Goal: Transaction & Acquisition: Book appointment/travel/reservation

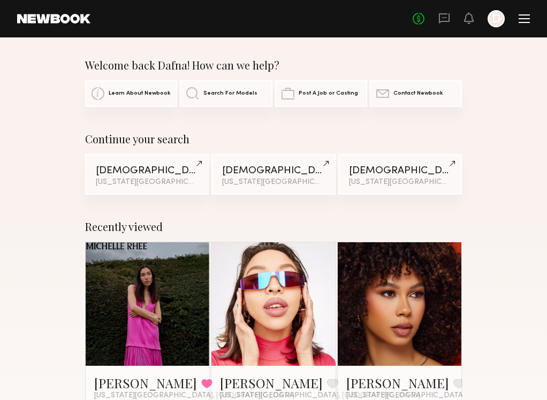
click at [148, 284] on link at bounding box center [147, 304] width 55 height 124
click at [271, 180] on div "[US_STATE][GEOGRAPHIC_DATA], Beauty category" at bounding box center [273, 182] width 102 height 7
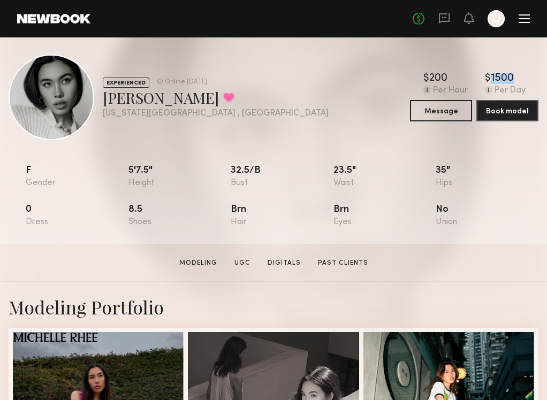
drag, startPoint x: 515, startPoint y: 74, endPoint x: 482, endPoint y: 74, distance: 33.7
click at [482, 74] on div "$ Typical rate set by model. Can vary by project & usage. 200 Per Hour $ Typica…" at bounding box center [474, 84] width 128 height 22
copy div "$ Typical rate set by model. Can vary by project & usage. 1500"
click at [54, 16] on link at bounding box center [53, 19] width 73 height 10
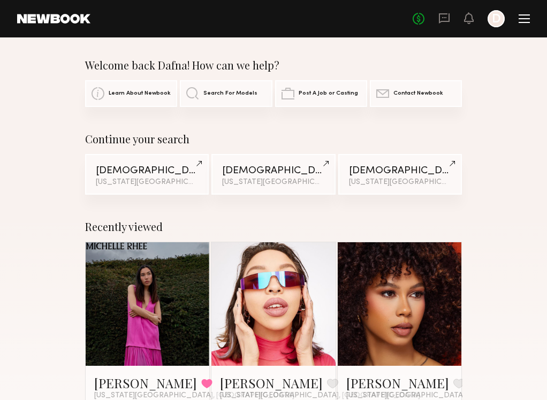
click at [156, 176] on div "Male Models" at bounding box center [147, 171] width 102 height 10
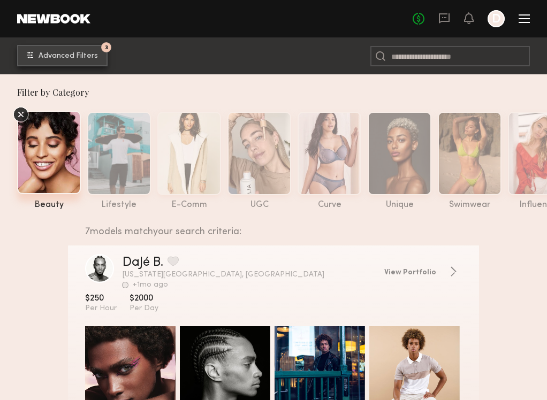
click at [81, 57] on span "Advanced Filters" at bounding box center [68, 55] width 59 height 7
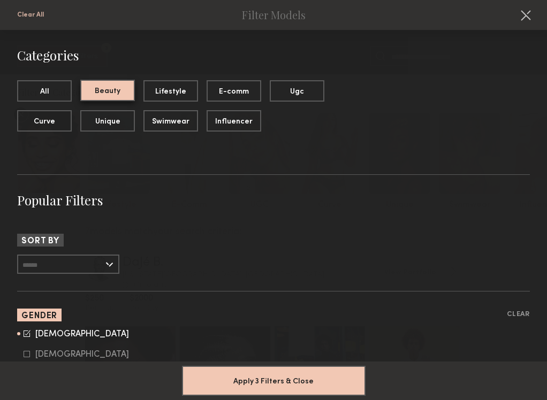
click at [119, 93] on button "Beauty" at bounding box center [107, 90] width 55 height 21
click at [64, 87] on button "All" at bounding box center [44, 90] width 55 height 21
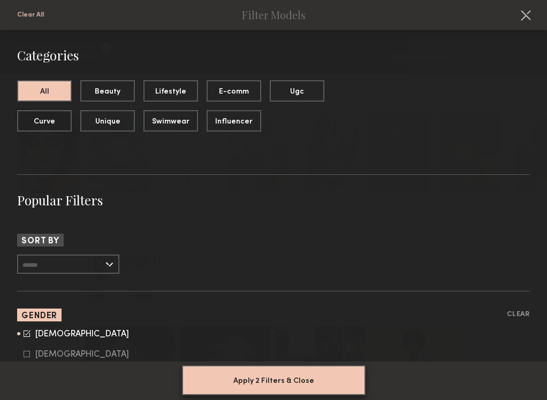
click at [248, 381] on button "Apply 2 Filters & Close" at bounding box center [274, 381] width 184 height 30
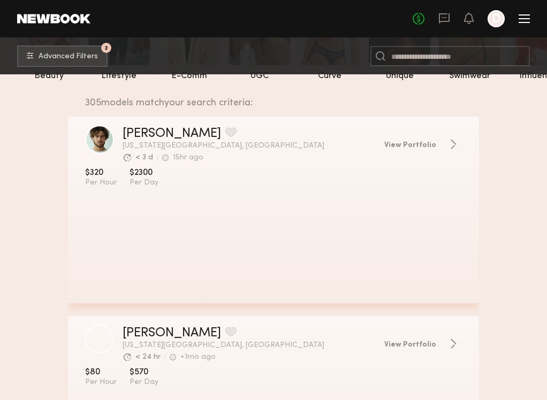
scroll to position [140, 0]
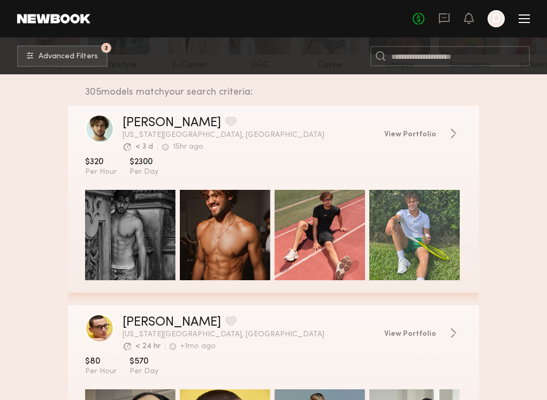
click at [216, 210] on div "grid" at bounding box center [225, 235] width 90 height 90
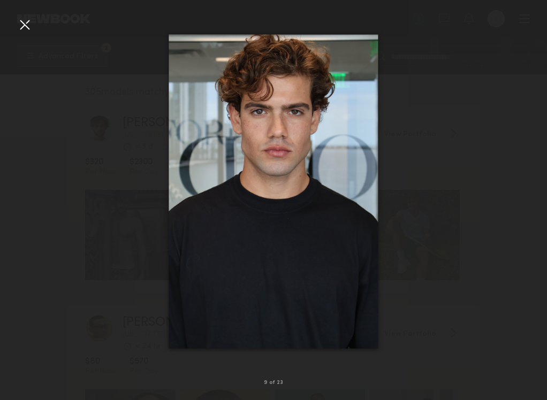
click at [421, 310] on div at bounding box center [273, 191] width 547 height 349
click at [446, 281] on div at bounding box center [273, 191] width 547 height 349
click at [29, 20] on div at bounding box center [24, 24] width 17 height 17
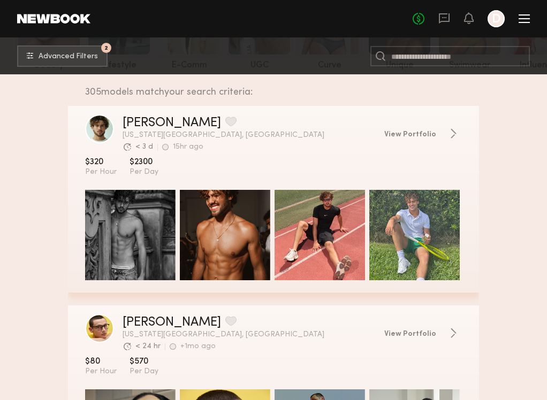
click at [225, 118] on button "grid" at bounding box center [230, 122] width 11 height 10
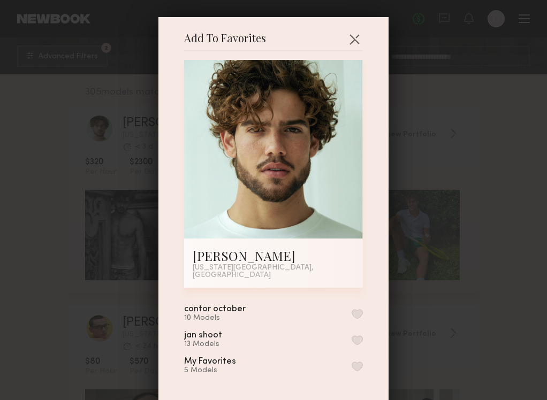
click at [358, 309] on button "button" at bounding box center [357, 314] width 11 height 10
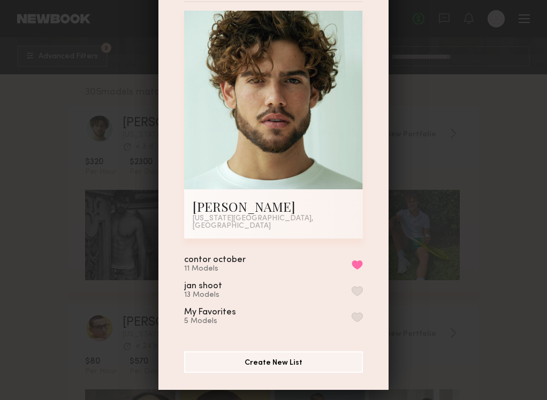
scroll to position [49, 0]
click at [469, 282] on div "Add To Favorites Amir S. New York City, NY Add To Favorites contor october 11 M…" at bounding box center [273, 200] width 547 height 400
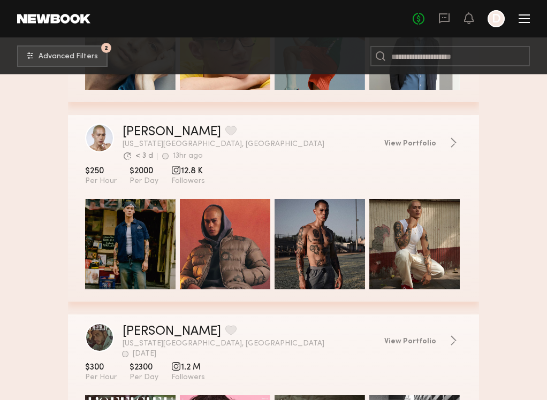
scroll to position [533, 0]
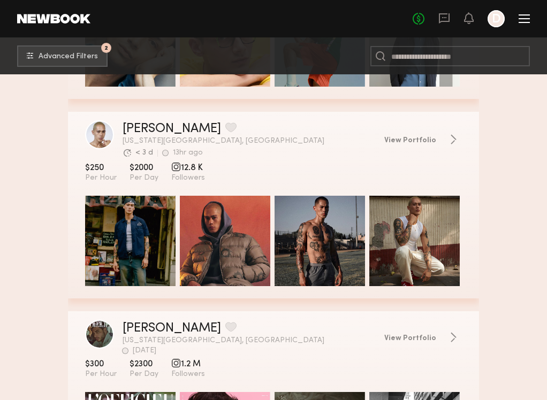
click at [139, 230] on div "grid" at bounding box center [130, 241] width 90 height 90
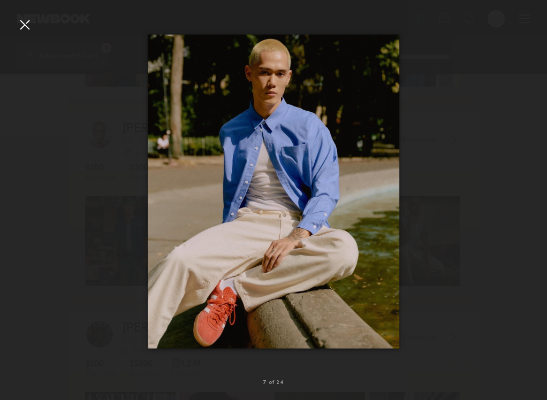
click at [33, 24] on div at bounding box center [24, 24] width 17 height 17
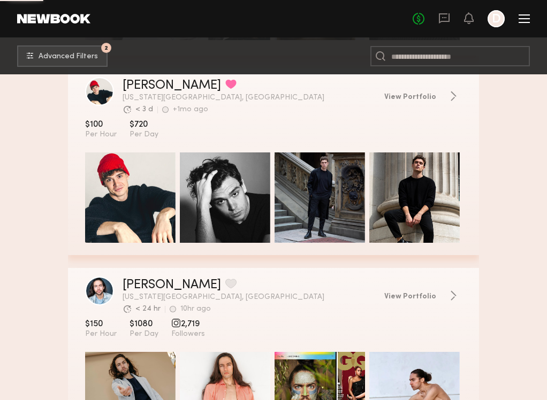
scroll to position [1981, 0]
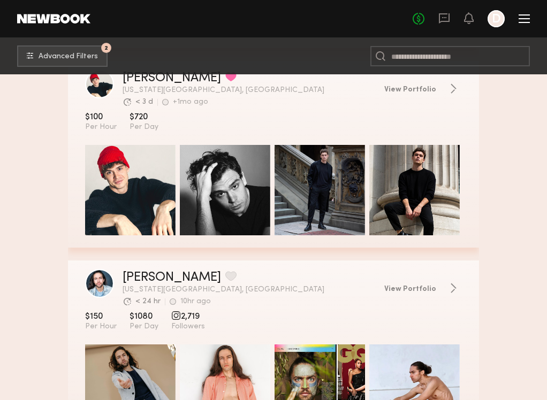
click at [116, 180] on div "grid" at bounding box center [130, 190] width 90 height 90
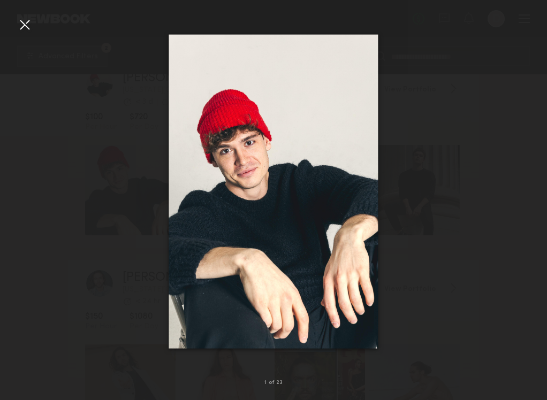
click at [413, 338] on div at bounding box center [273, 191] width 547 height 349
click at [439, 254] on div at bounding box center [273, 191] width 547 height 349
click at [28, 23] on div at bounding box center [24, 24] width 17 height 17
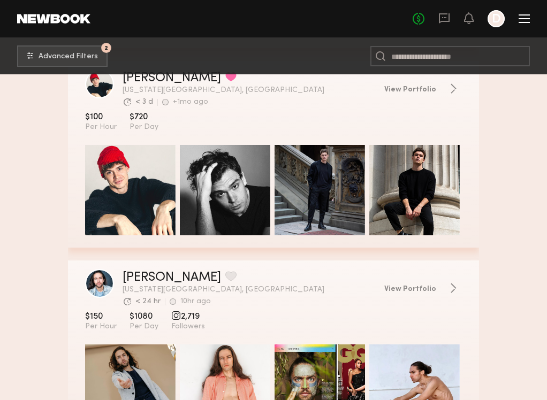
click at [223, 202] on div "grid" at bounding box center [225, 190] width 90 height 90
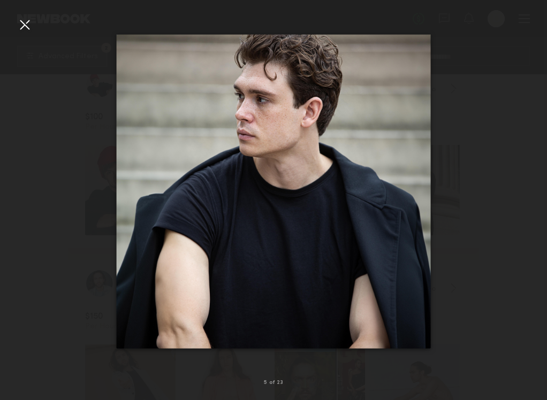
click at [472, 300] on div at bounding box center [273, 191] width 547 height 349
click at [460, 298] on div at bounding box center [273, 191] width 547 height 349
click at [24, 27] on div at bounding box center [24, 24] width 17 height 17
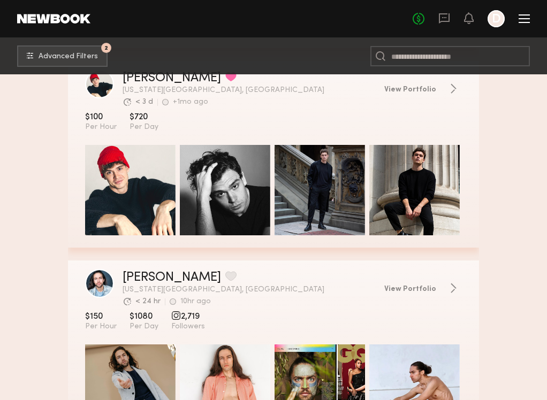
click at [121, 185] on div "grid" at bounding box center [130, 190] width 90 height 90
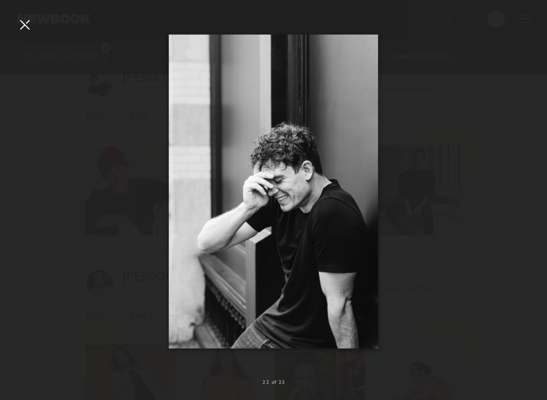
click at [21, 20] on div at bounding box center [24, 24] width 17 height 17
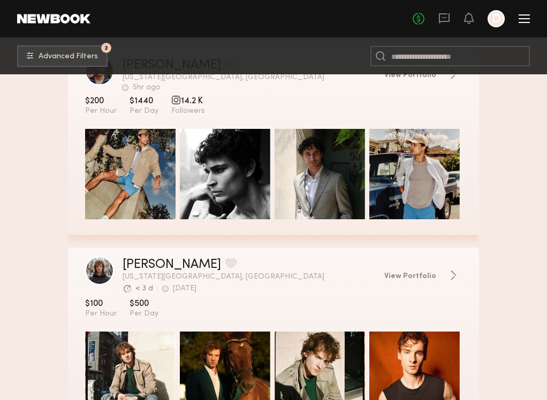
scroll to position [3777, 0]
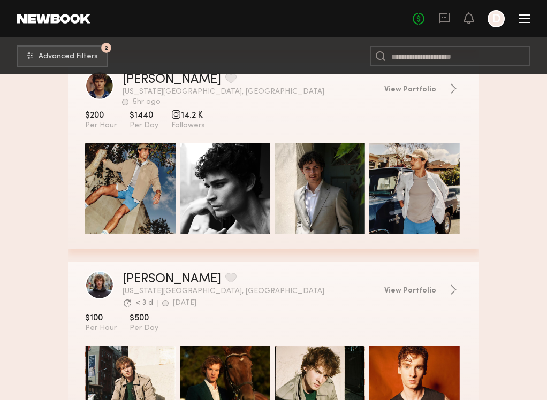
click at [131, 192] on div "grid" at bounding box center [130, 188] width 90 height 90
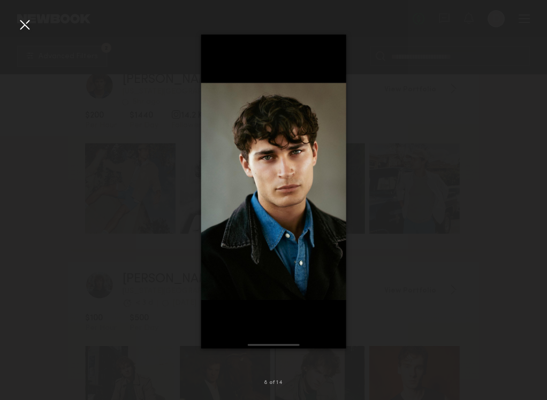
click at [389, 269] on div at bounding box center [273, 191] width 547 height 349
click at [26, 29] on div at bounding box center [24, 24] width 17 height 17
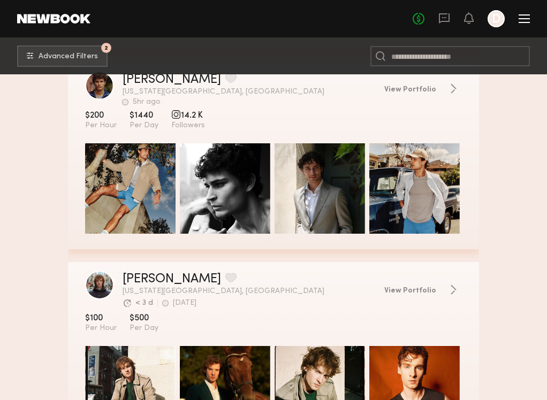
scroll to position [3717, 0]
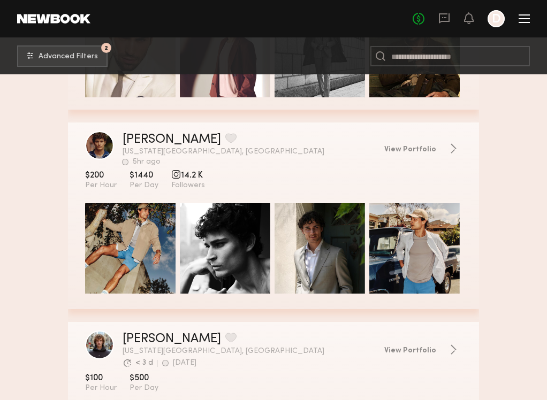
click at [225, 135] on button "grid" at bounding box center [230, 138] width 11 height 10
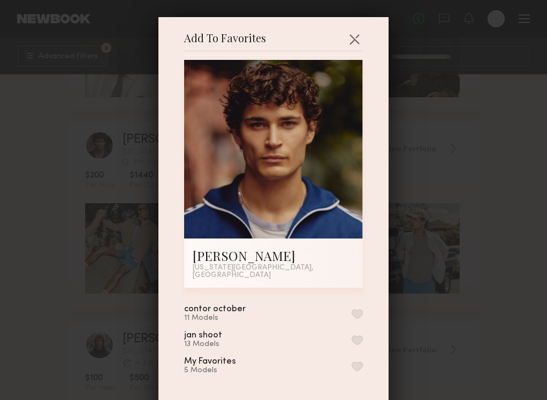
click at [358, 309] on button "button" at bounding box center [357, 314] width 11 height 10
click at [495, 297] on div "Add To Favorites Billy D. New York City, NY Add To Favorites contor october 12 …" at bounding box center [273, 200] width 547 height 400
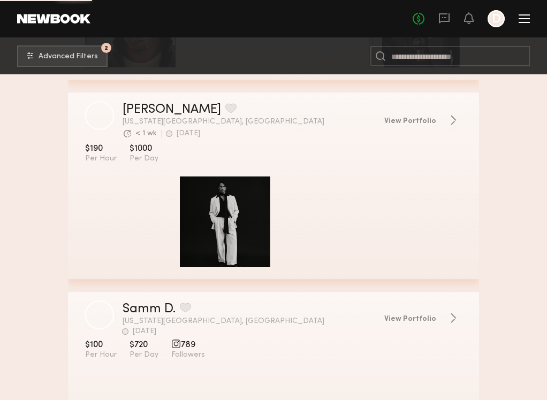
scroll to position [11533, 0]
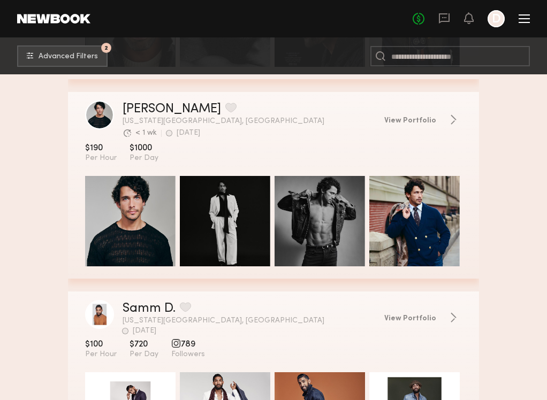
click at [225, 108] on button "grid" at bounding box center [230, 108] width 11 height 10
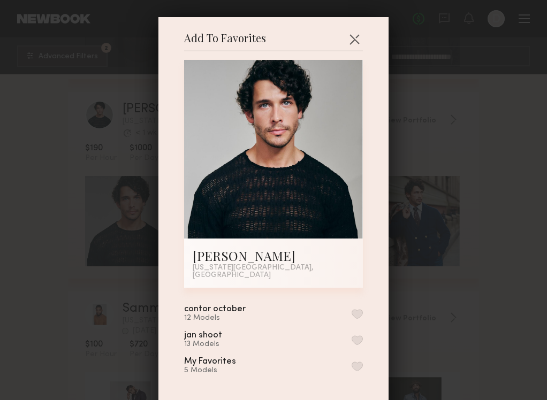
click at [359, 309] on button "button" at bounding box center [357, 314] width 11 height 10
click at [455, 288] on div "Add To Favorites Thomas M. New York City, NY Add To Favorites contor october 13…" at bounding box center [273, 200] width 547 height 400
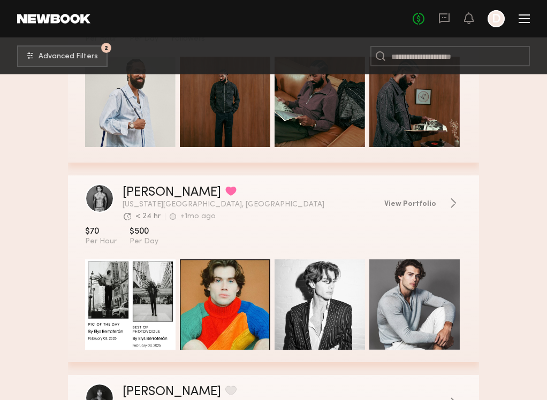
scroll to position [12450, 0]
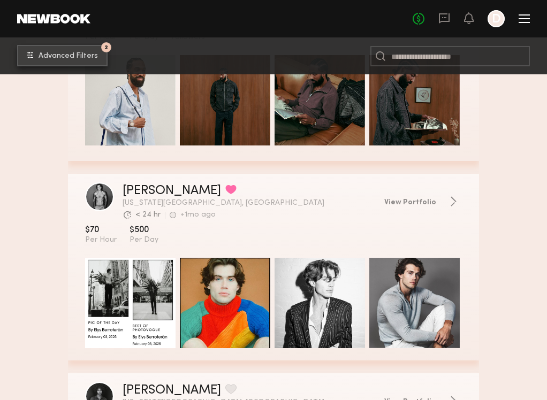
click at [77, 50] on button "2 Advanced Filters" at bounding box center [62, 55] width 90 height 21
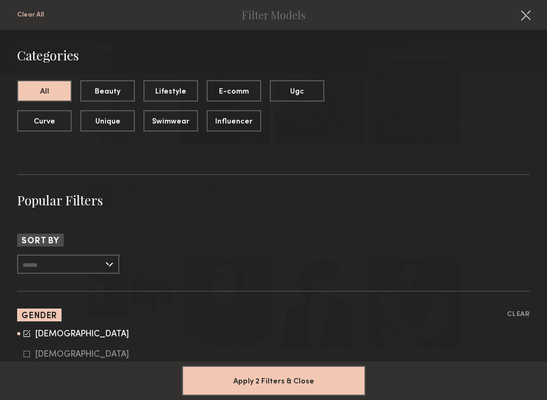
click at [26, 337] on icon at bounding box center [27, 334] width 6 height 6
type input "*"
click at [28, 352] on icon at bounding box center [27, 354] width 6 height 6
type input "**"
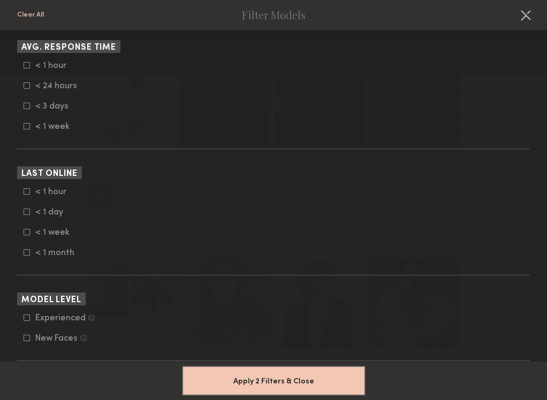
scroll to position [595, 0]
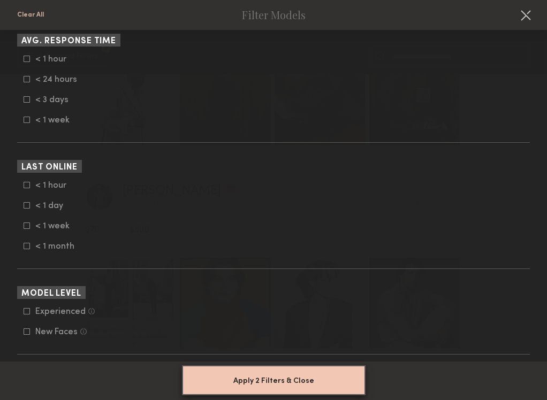
click at [235, 377] on button "Apply 2 Filters & Close" at bounding box center [274, 381] width 184 height 30
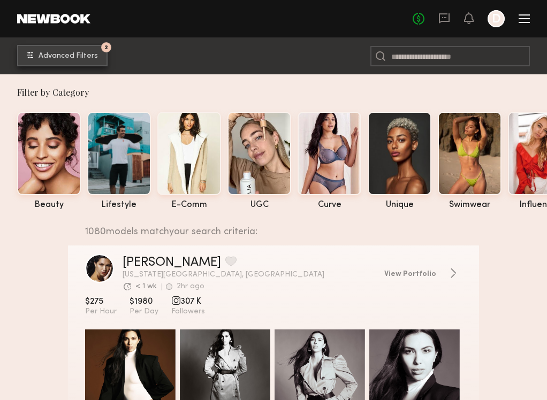
click at [82, 58] on span "Advanced Filters" at bounding box center [68, 55] width 59 height 7
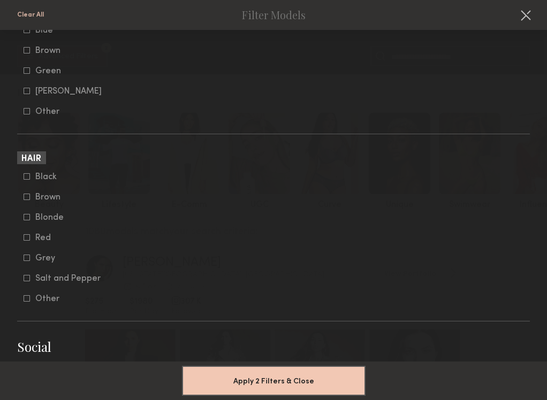
scroll to position [2037, 0]
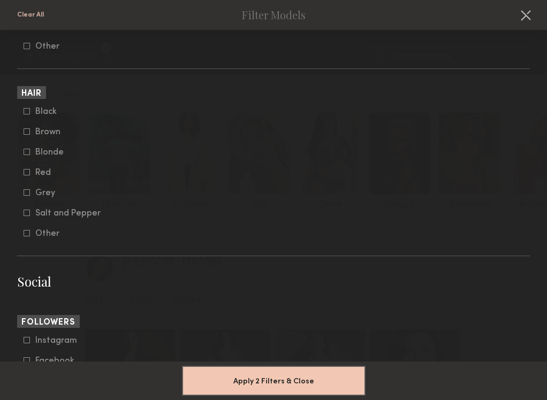
click at [52, 154] on div "Blonde" at bounding box center [56, 152] width 42 height 6
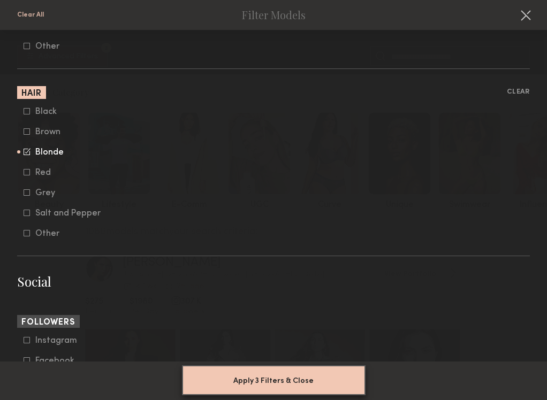
click at [256, 376] on button "Apply 3 Filters & Close" at bounding box center [274, 381] width 184 height 30
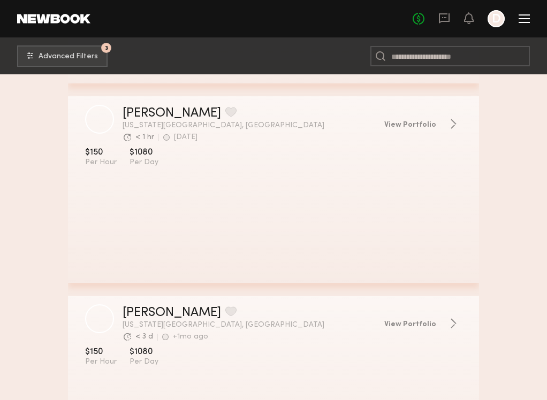
scroll to position [948, 0]
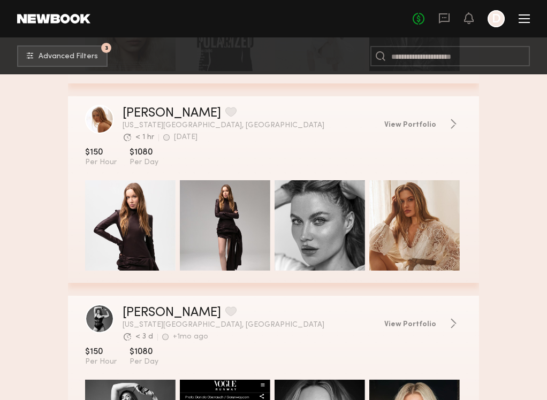
click at [225, 111] on button "grid" at bounding box center [230, 112] width 11 height 10
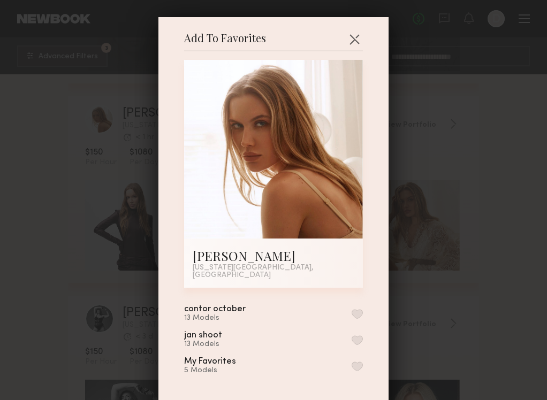
click at [357, 309] on button "button" at bounding box center [357, 314] width 11 height 10
click at [475, 305] on div "Add To Favorites Valentina B. New York City, NY Add To Favorites contor october…" at bounding box center [273, 200] width 547 height 400
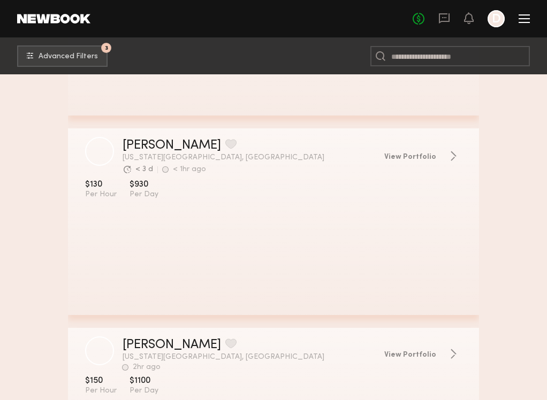
scroll to position [2712, 0]
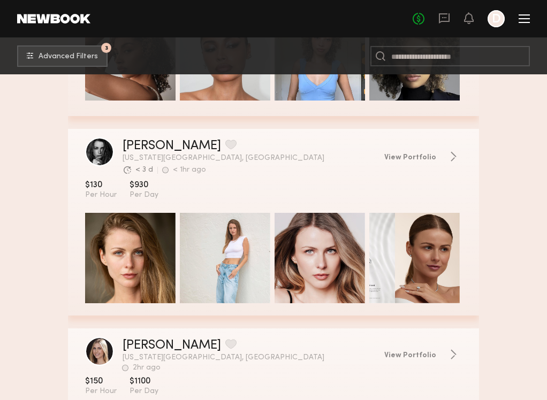
click at [225, 144] on button "grid" at bounding box center [230, 145] width 11 height 10
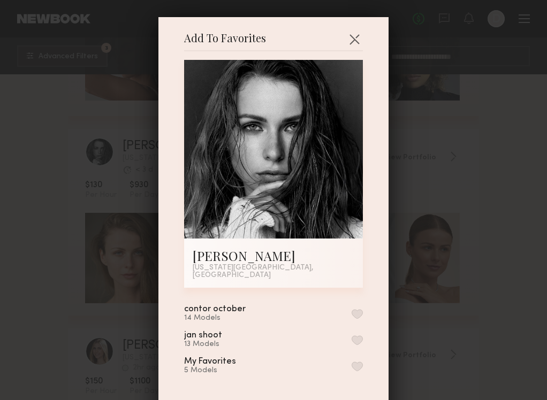
click at [358, 309] on button "button" at bounding box center [357, 314] width 11 height 10
click at [504, 314] on div "Add To Favorites Kristina T. New York City, NY Add To Favorites contor october …" at bounding box center [273, 200] width 547 height 400
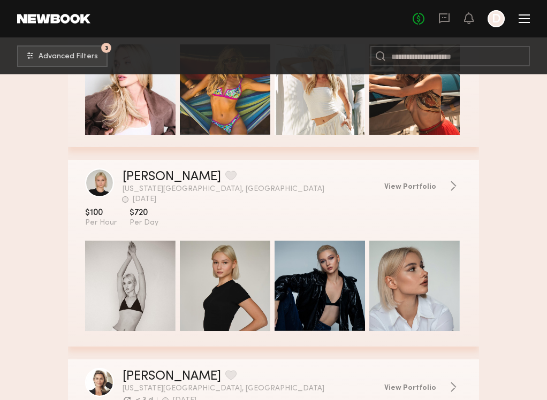
scroll to position [3283, 0]
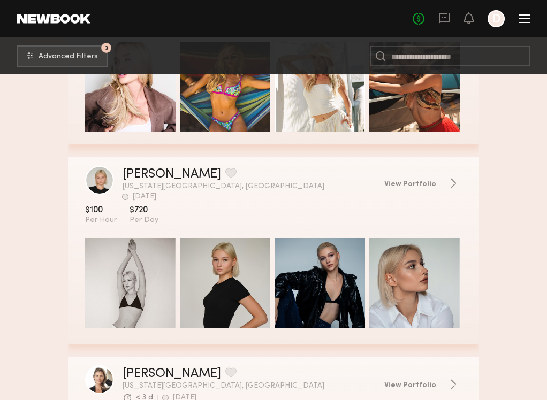
click at [225, 169] on button "grid" at bounding box center [230, 173] width 11 height 10
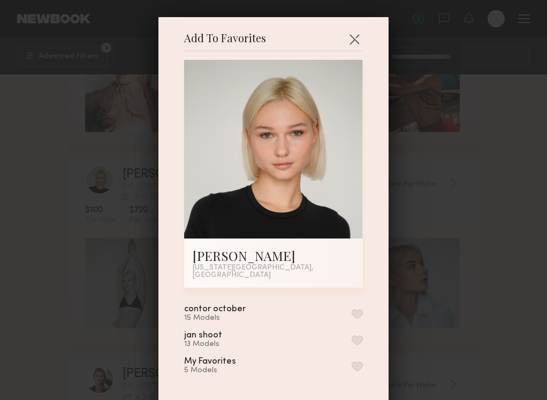
click at [485, 246] on div "Add To Favorites Mila G. New York City, NY Add To Favorites contor october 15 M…" at bounding box center [273, 200] width 547 height 400
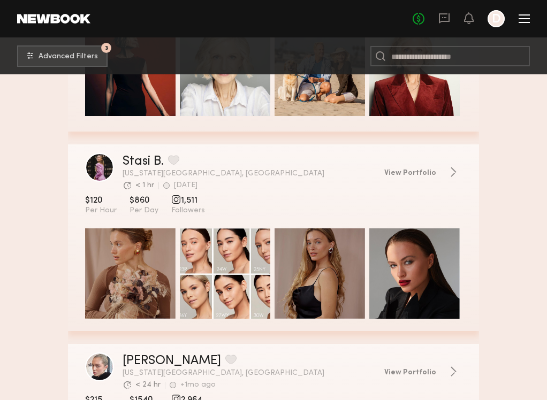
scroll to position [4734, 0]
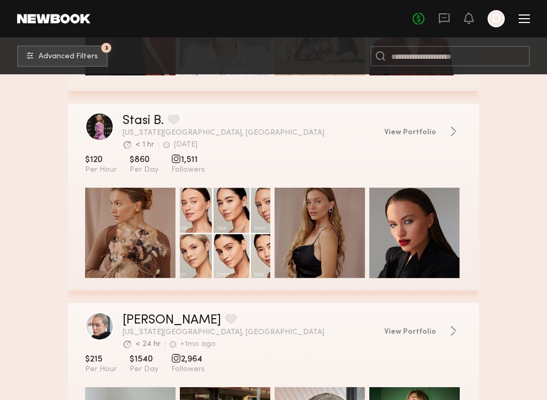
click at [175, 119] on button "grid" at bounding box center [173, 120] width 11 height 10
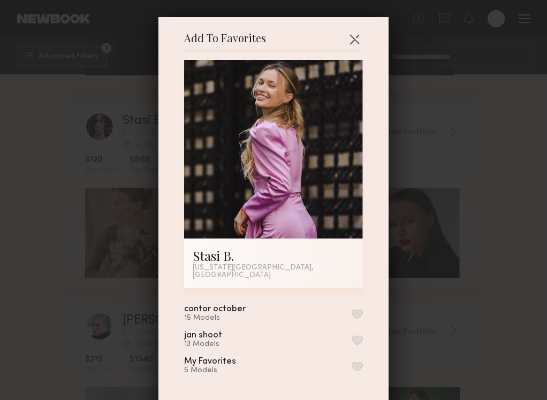
click at [359, 309] on button "button" at bounding box center [357, 314] width 11 height 10
click at [475, 294] on div "Add To Favorites Stasi B. New York City, NY Add To Favorites contor october 16 …" at bounding box center [273, 200] width 547 height 400
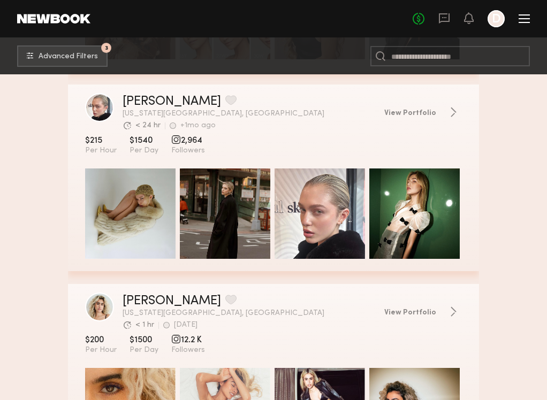
scroll to position [4953, 0]
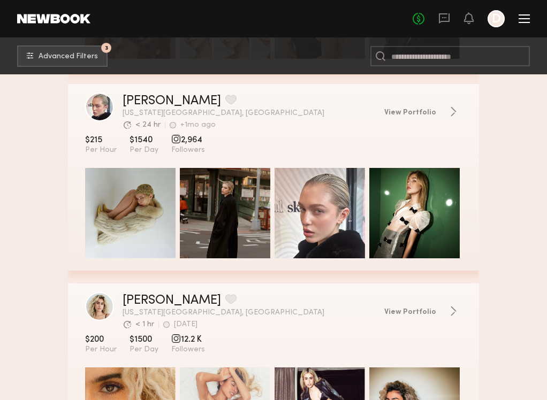
click at [225, 98] on button "grid" at bounding box center [230, 100] width 11 height 10
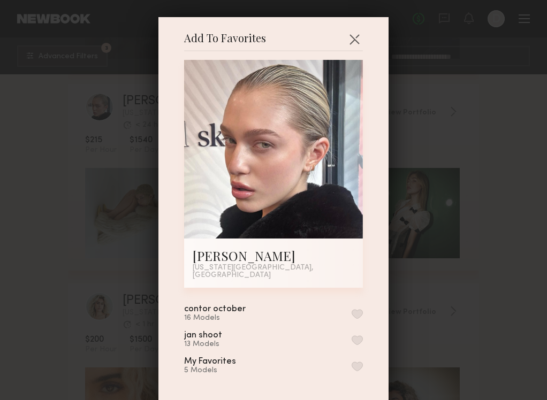
click at [355, 309] on button "button" at bounding box center [357, 314] width 11 height 10
click at [465, 302] on div "Add To Favorites Julia D. New York City, NY Add To Favorites contor october 17 …" at bounding box center [273, 200] width 547 height 400
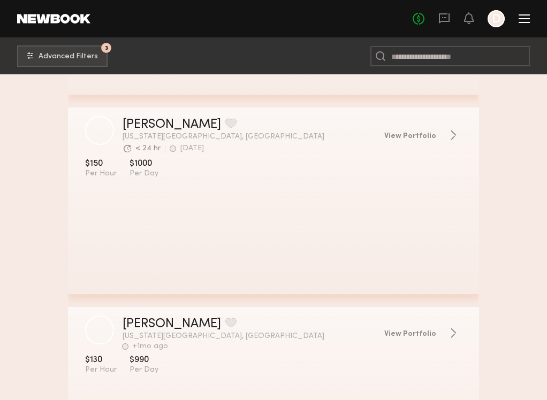
scroll to position [8125, 0]
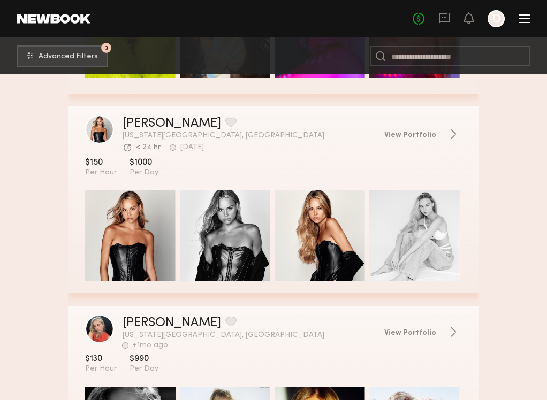
click at [225, 122] on button "grid" at bounding box center [230, 122] width 11 height 10
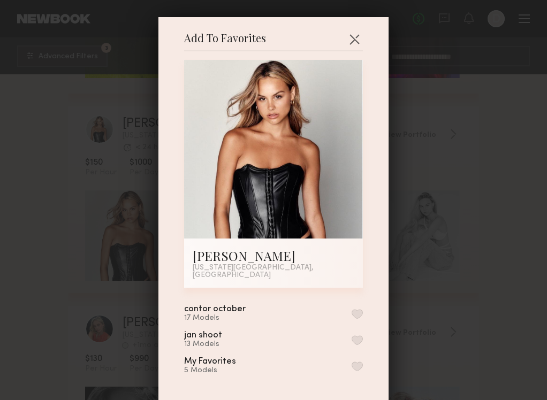
click at [356, 309] on button "button" at bounding box center [357, 314] width 11 height 10
click at [469, 303] on div "Add To Favorites Klaudia K. New York City, NY Add To Favorites contor october 1…" at bounding box center [273, 200] width 547 height 400
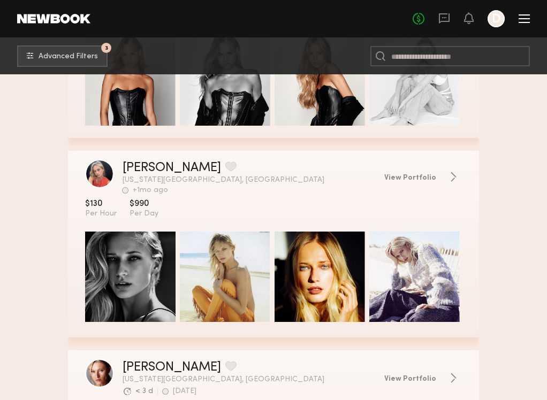
scroll to position [8352, 0]
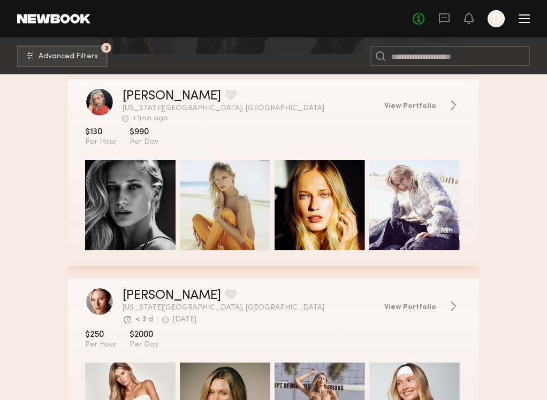
click at [225, 95] on button "grid" at bounding box center [230, 95] width 11 height 10
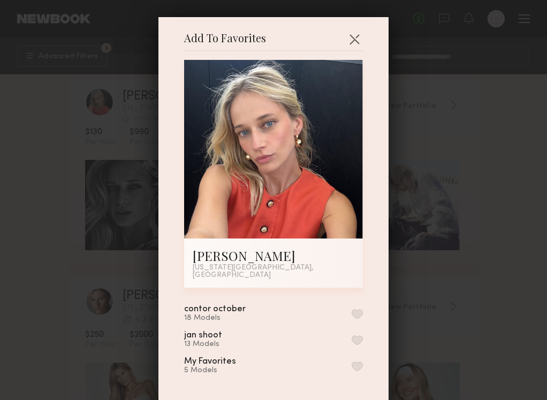
click at [358, 309] on button "button" at bounding box center [357, 314] width 11 height 10
click at [465, 301] on div "Add To Favorites Ella P. New York City, NY Add To Favorites contor october 19 M…" at bounding box center [273, 200] width 547 height 400
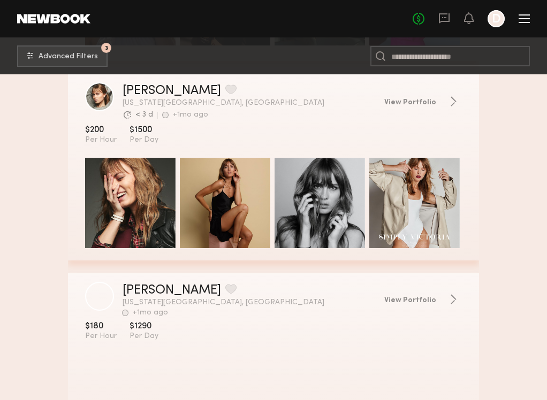
scroll to position [9755, 0]
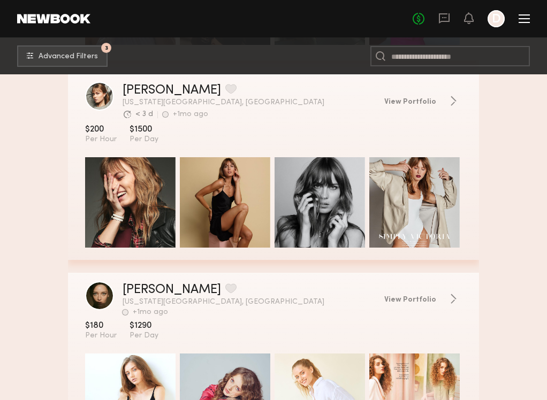
click at [225, 89] on button "grid" at bounding box center [230, 89] width 11 height 10
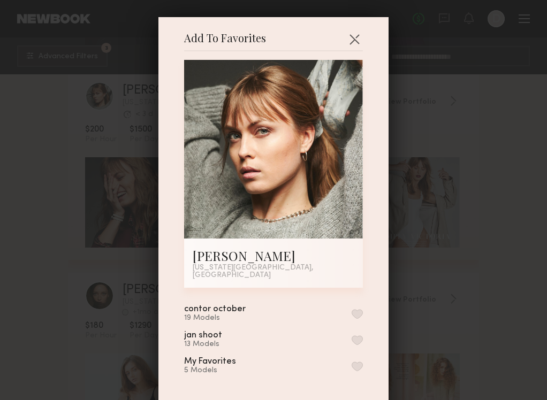
click at [506, 249] on div "Add To Favorites Sarah V. New York City, NY Add To Favorites contor october 19 …" at bounding box center [273, 200] width 547 height 400
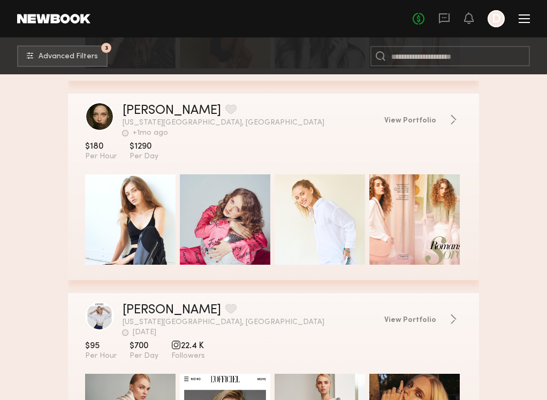
scroll to position [9927, 0]
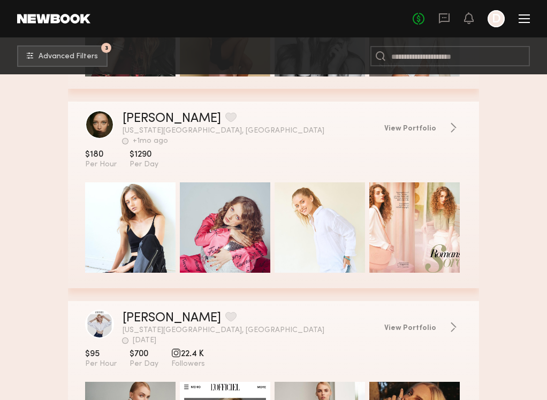
click at [225, 118] on button "grid" at bounding box center [230, 117] width 11 height 10
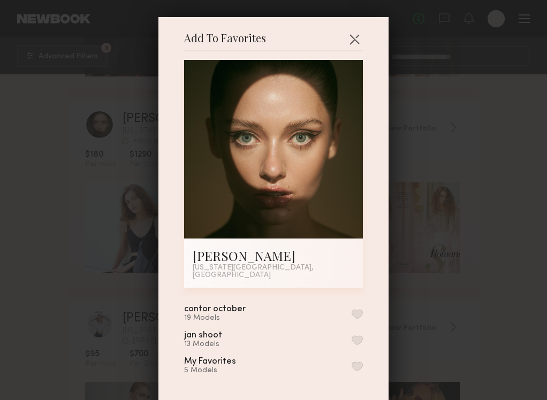
click at [354, 309] on button "button" at bounding box center [357, 314] width 11 height 10
click at [472, 302] on div "Add To Favorites Daria K. New York City, NY Add To Favorites contor october 20 …" at bounding box center [273, 200] width 547 height 400
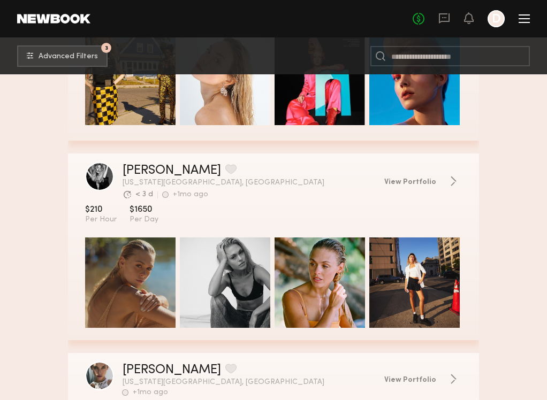
scroll to position [15488, 0]
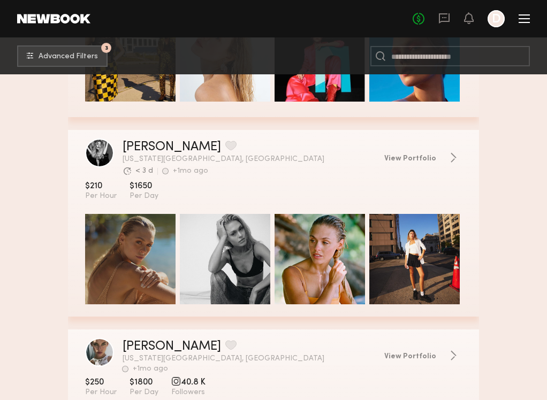
click at [225, 145] on button "grid" at bounding box center [230, 146] width 11 height 10
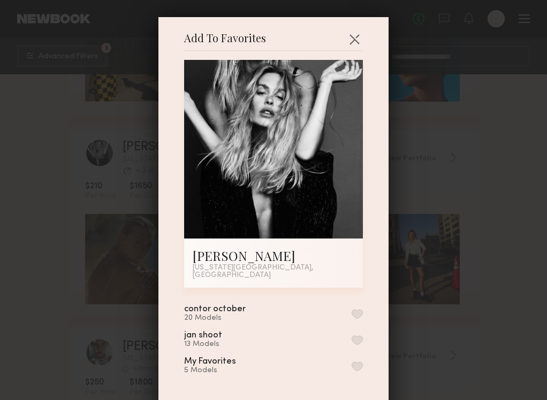
click at [358, 309] on button "button" at bounding box center [357, 314] width 11 height 10
click at [485, 283] on div "Add To Favorites Carla R. New York City, NY Add To Favorites contor october 21 …" at bounding box center [273, 200] width 547 height 400
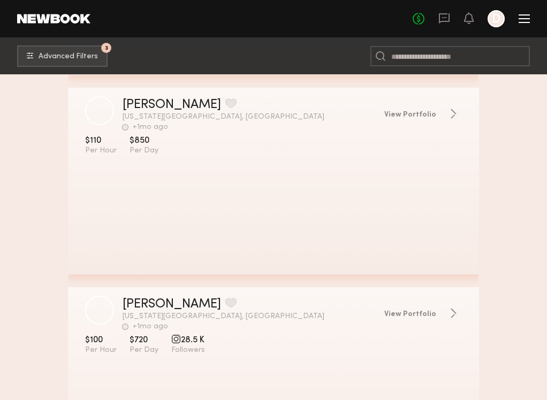
scroll to position [19520, 0]
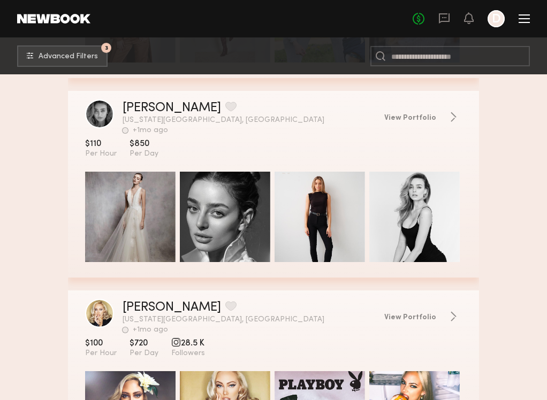
click at [225, 106] on button "grid" at bounding box center [230, 107] width 11 height 10
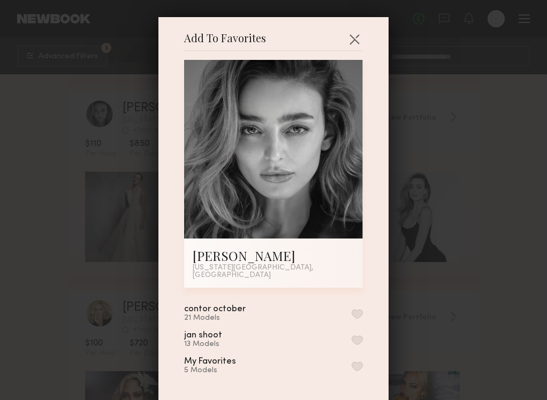
click at [356, 309] on button "button" at bounding box center [357, 314] width 11 height 10
click at [474, 271] on div "Add To Favorites Laura S. New York City, NY Add To Favorites contor october 22 …" at bounding box center [273, 200] width 547 height 400
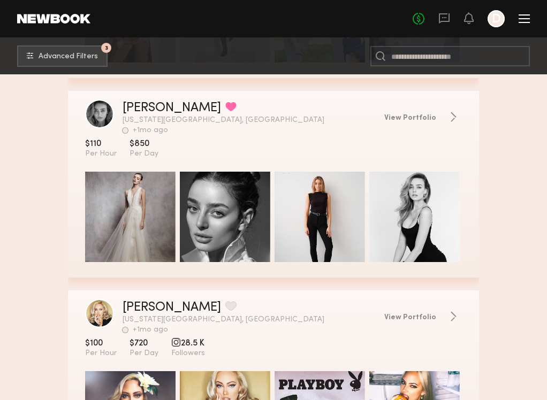
click at [158, 225] on div "grid" at bounding box center [130, 217] width 90 height 90
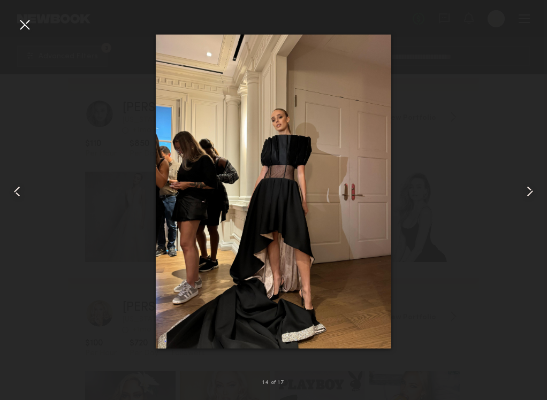
click at [24, 33] on div at bounding box center [273, 191] width 547 height 349
click at [24, 27] on div at bounding box center [24, 24] width 17 height 17
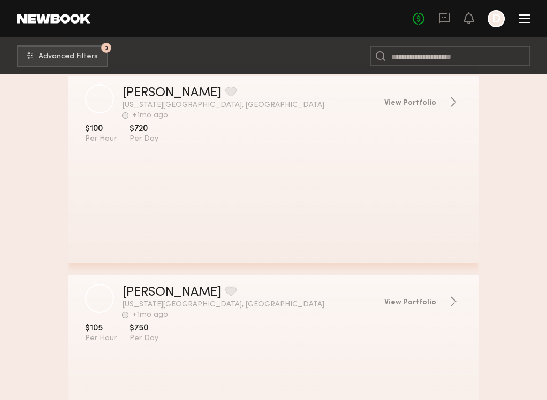
scroll to position [34111, 0]
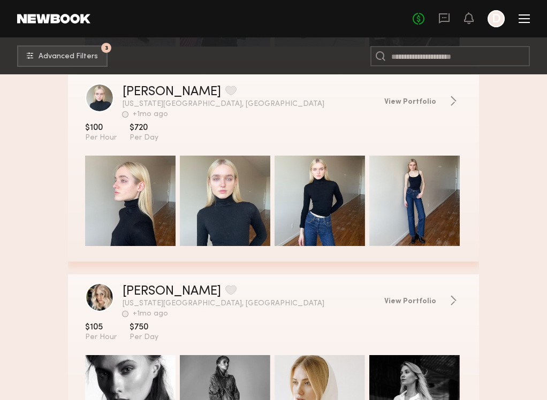
click at [130, 191] on div "grid" at bounding box center [130, 201] width 90 height 90
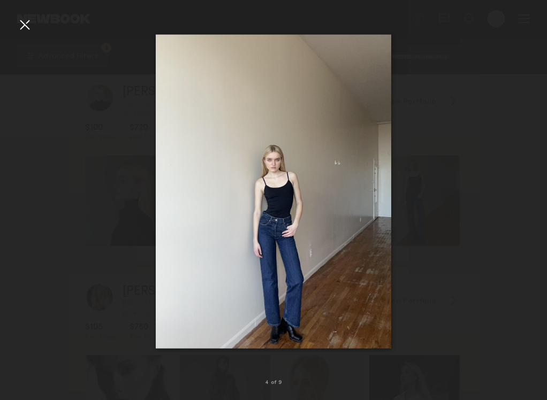
click at [26, 29] on div at bounding box center [24, 24] width 17 height 17
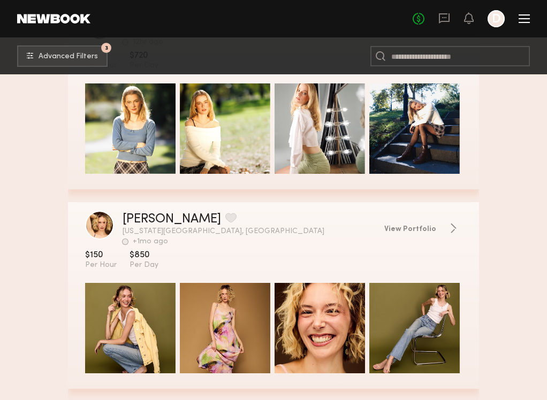
scroll to position [36133, 0]
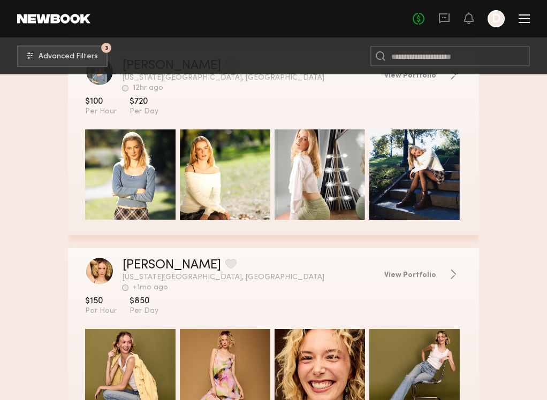
click at [528, 23] on div "No fees up to $5,000 D" at bounding box center [471, 18] width 117 height 17
click at [525, 18] on div at bounding box center [524, 18] width 11 height 1
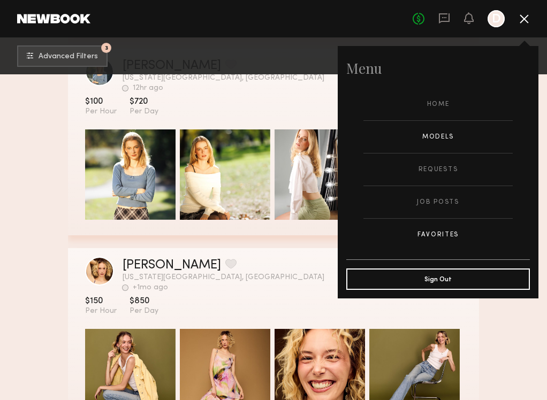
click at [449, 234] on link "Favorites" at bounding box center [437, 235] width 149 height 32
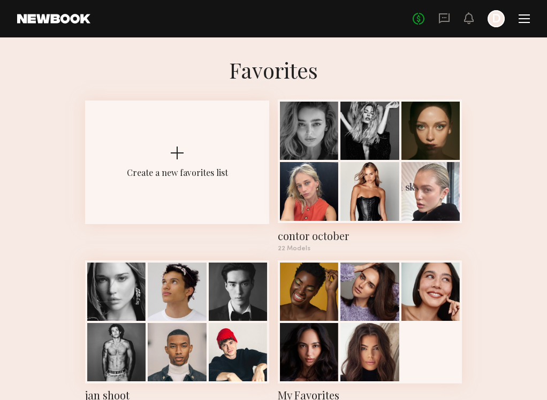
click at [310, 138] on div at bounding box center [309, 131] width 58 height 58
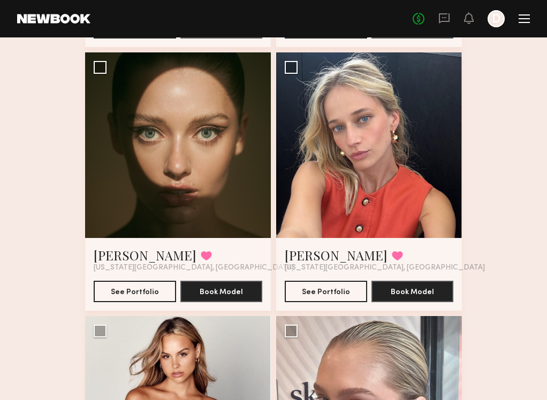
scroll to position [337, 0]
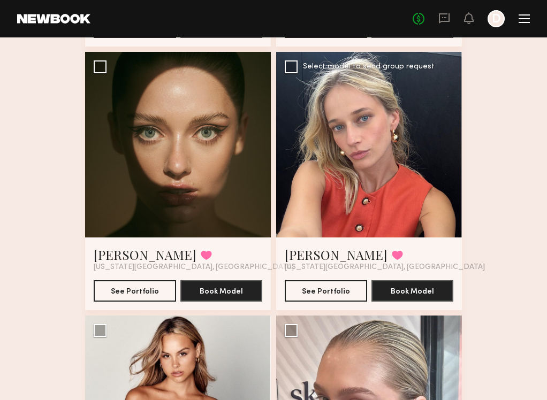
click at [365, 150] on div at bounding box center [369, 145] width 186 height 186
click at [339, 194] on div at bounding box center [369, 145] width 186 height 186
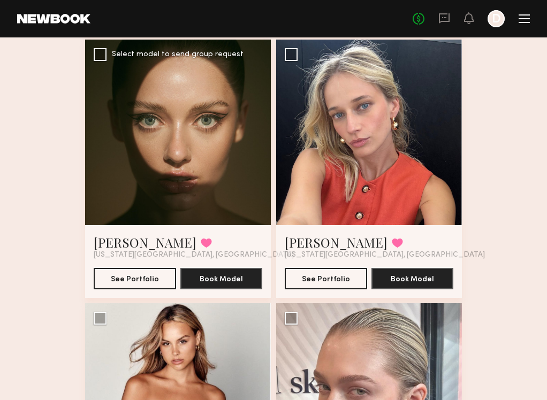
scroll to position [297, 0]
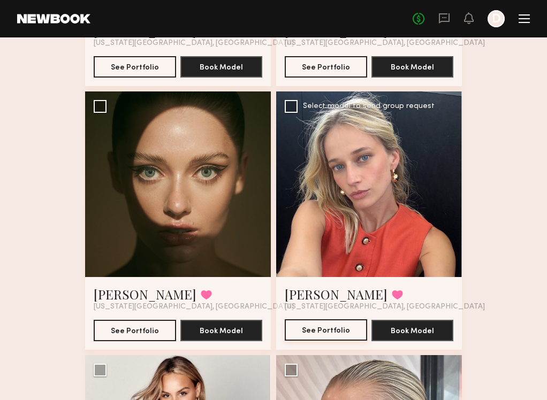
click at [330, 332] on button "See Portfolio" at bounding box center [326, 330] width 82 height 21
click at [191, 177] on div at bounding box center [178, 185] width 186 height 186
click at [179, 260] on div at bounding box center [178, 185] width 186 height 186
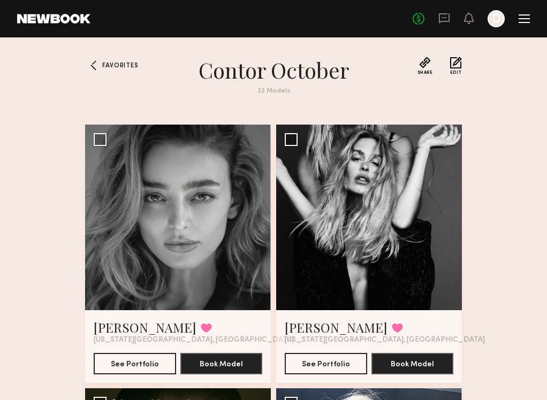
scroll to position [0, 0]
click at [169, 240] on div at bounding box center [178, 218] width 186 height 186
click at [149, 363] on button "See Portfolio" at bounding box center [135, 363] width 82 height 21
click at [378, 229] on div at bounding box center [369, 218] width 186 height 186
click at [336, 363] on button "See Portfolio" at bounding box center [326, 363] width 82 height 21
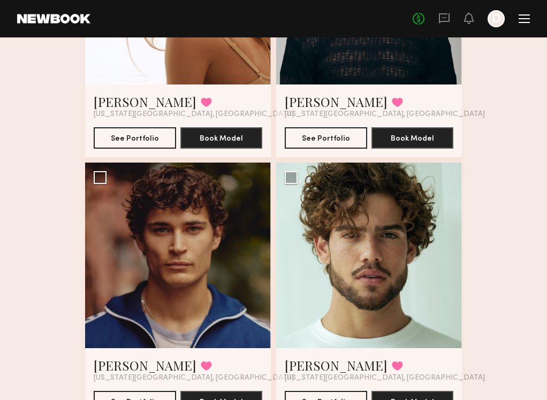
scroll to position [1367, 0]
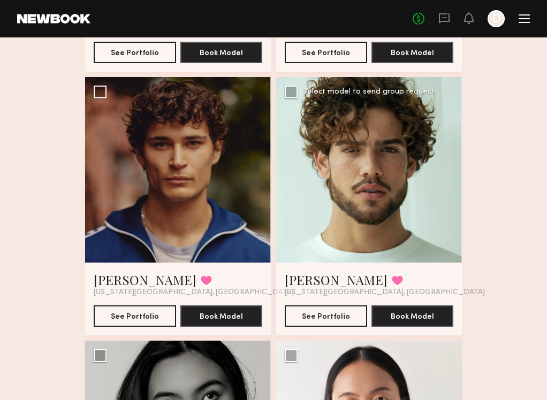
click at [358, 210] on div at bounding box center [369, 170] width 186 height 186
click at [328, 322] on button "See Portfolio" at bounding box center [326, 315] width 82 height 21
click at [171, 208] on div at bounding box center [178, 170] width 186 height 186
click at [147, 311] on button "See Portfolio" at bounding box center [135, 315] width 82 height 21
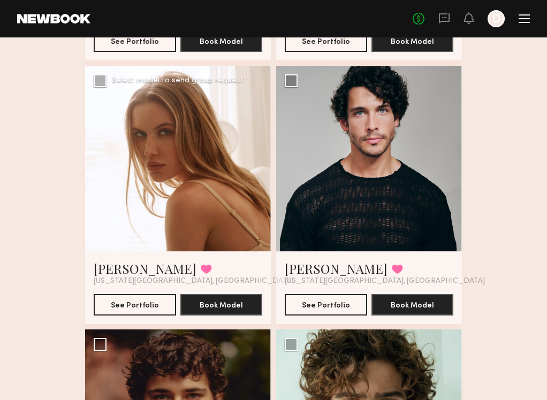
scroll to position [1115, 0]
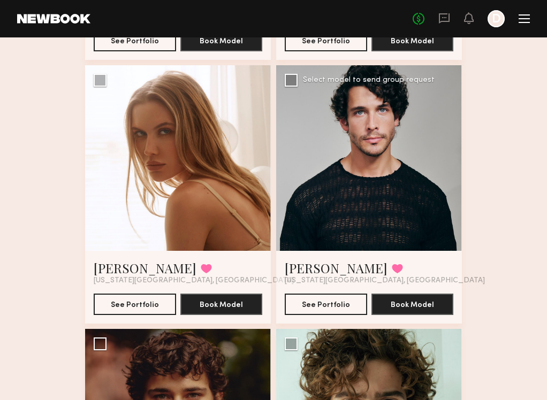
click at [360, 176] on div at bounding box center [369, 158] width 186 height 186
click at [326, 302] on button "See Portfolio" at bounding box center [326, 303] width 82 height 21
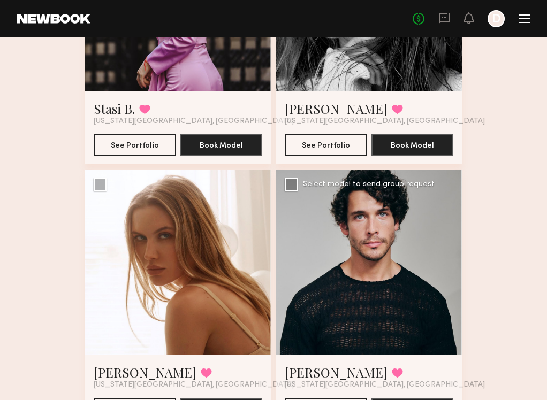
scroll to position [1009, 0]
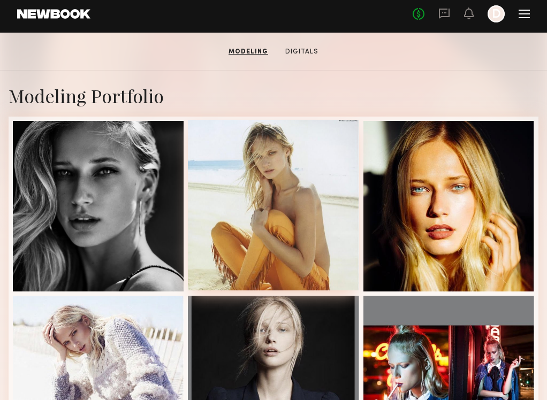
scroll to position [210, 0]
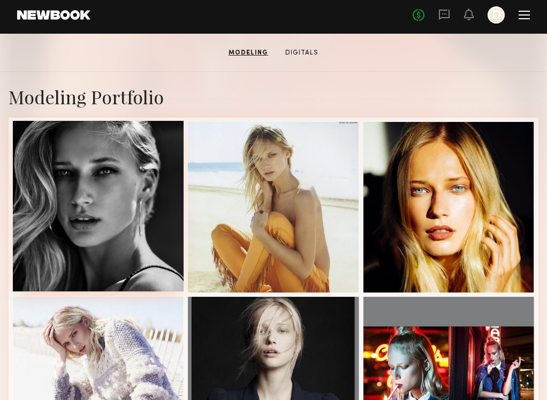
click at [140, 198] on div at bounding box center [98, 206] width 171 height 171
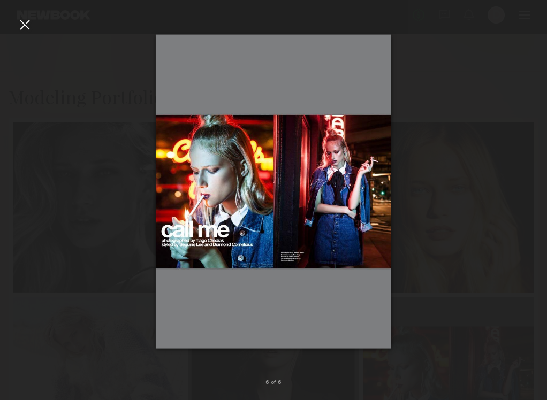
click at [24, 26] on div at bounding box center [24, 24] width 17 height 17
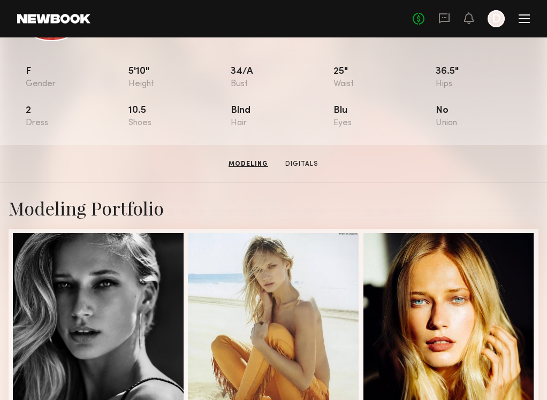
scroll to position [95, 0]
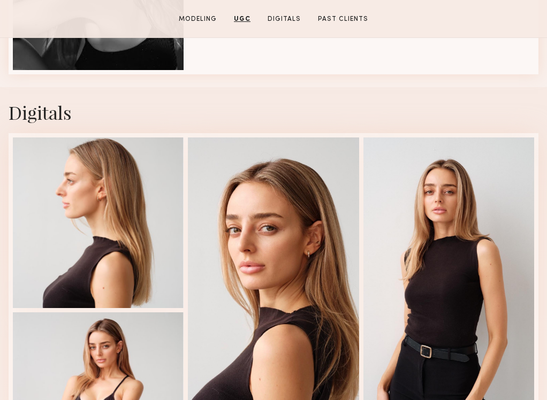
scroll to position [1525, 0]
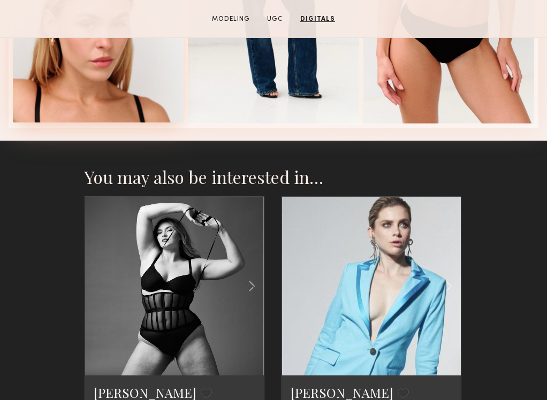
scroll to position [1634, 0]
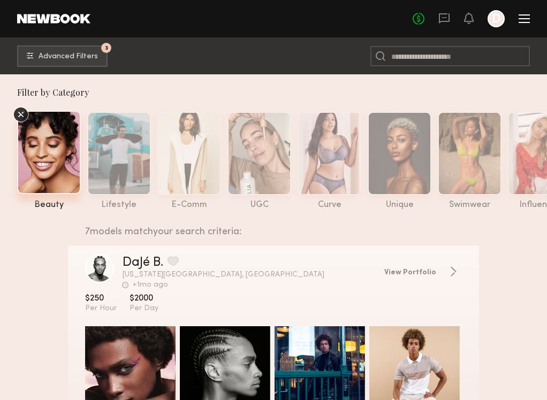
click at [23, 113] on icon at bounding box center [21, 115] width 6 height 6
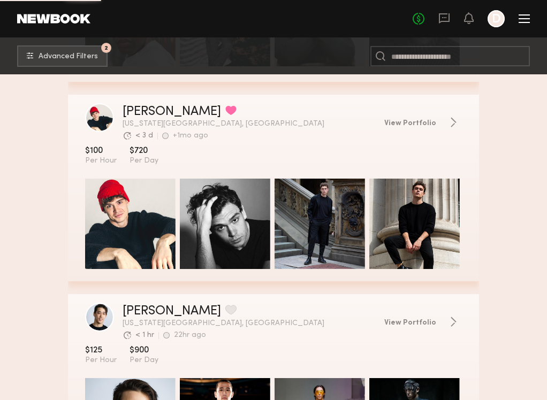
scroll to position [1945, 0]
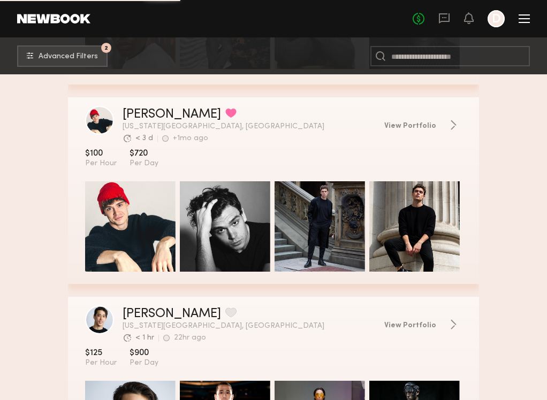
click at [225, 116] on button "grid" at bounding box center [230, 113] width 11 height 10
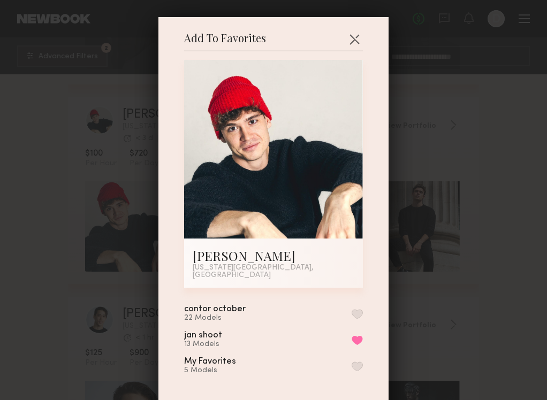
click at [359, 309] on button "button" at bounding box center [357, 314] width 11 height 10
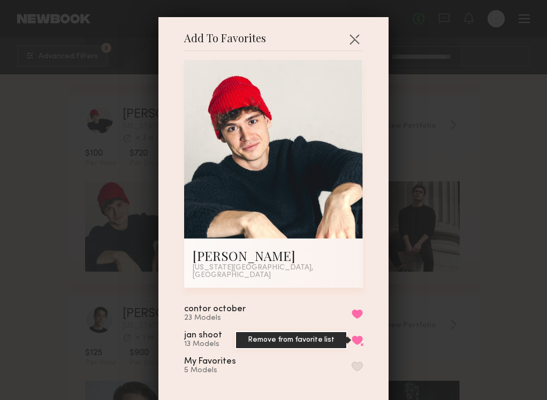
click at [358, 336] on button "Remove from favorite list" at bounding box center [357, 341] width 11 height 10
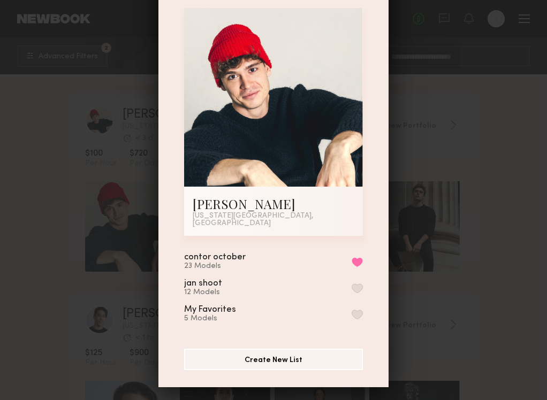
scroll to position [49, 0]
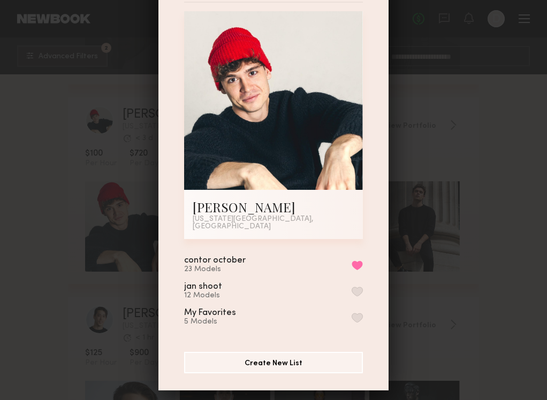
click at [430, 314] on div "Add To Favorites Egor K. New York City, NY Add To Favorites contor october 23 M…" at bounding box center [273, 200] width 547 height 400
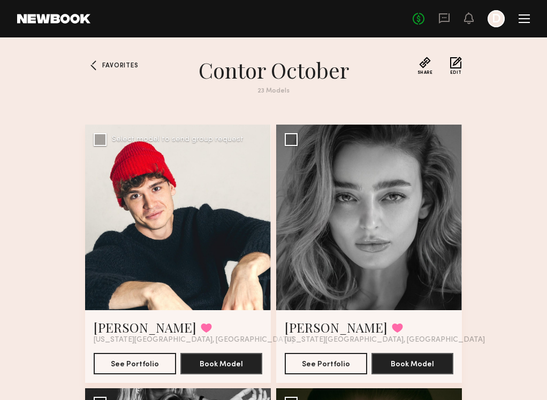
click at [209, 217] on div at bounding box center [178, 218] width 186 height 186
click at [142, 362] on button "See Portfolio" at bounding box center [135, 363] width 82 height 21
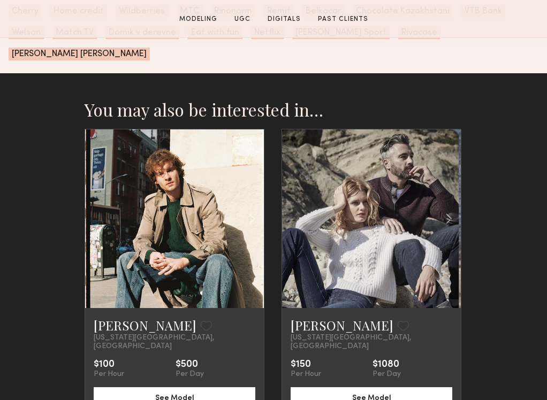
scroll to position [2342, 0]
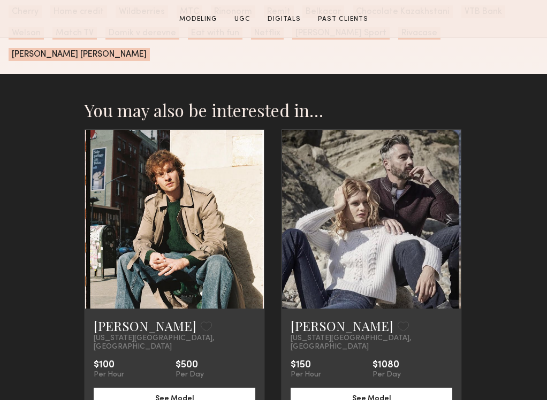
click at [174, 221] on link at bounding box center [174, 219] width 61 height 179
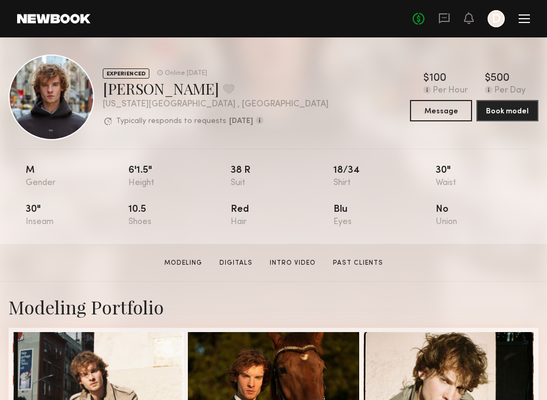
click at [223, 89] on button at bounding box center [228, 89] width 11 height 10
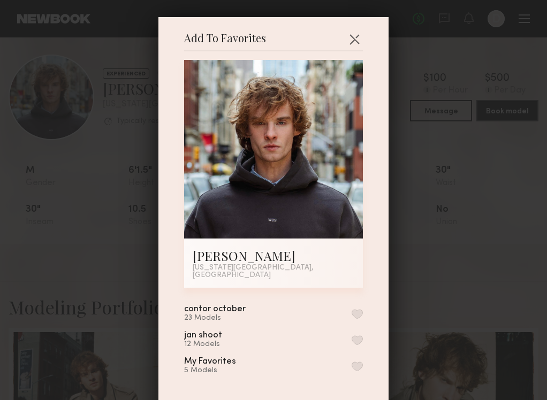
click at [355, 309] on button "button" at bounding box center [357, 314] width 11 height 10
click at [441, 279] on div "Add To Favorites [PERSON_NAME] [US_STATE][GEOGRAPHIC_DATA], [GEOGRAPHIC_DATA] A…" at bounding box center [273, 200] width 547 height 400
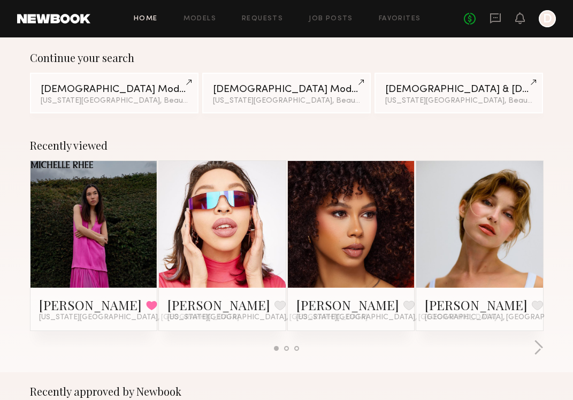
scroll to position [96, 0]
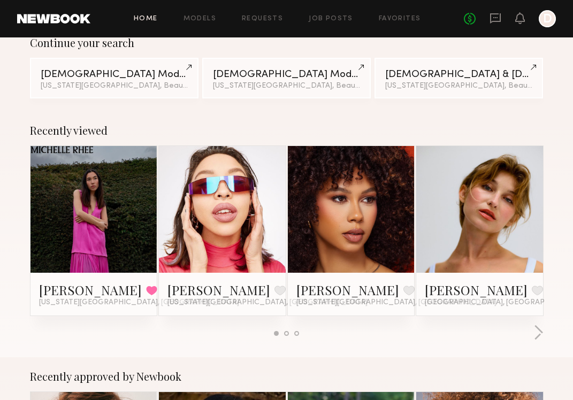
click at [109, 302] on div "Gigi G. Favorited New York City, NY" at bounding box center [94, 295] width 110 height 26
click at [110, 220] on link at bounding box center [94, 209] width 58 height 127
click at [146, 286] on button at bounding box center [151, 291] width 11 height 10
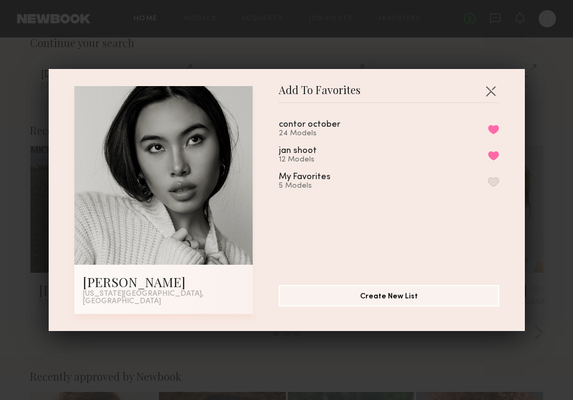
click at [107, 285] on div "Gigi G." at bounding box center [164, 282] width 162 height 17
click at [147, 199] on div at bounding box center [163, 175] width 179 height 179
click at [287, 42] on div "Add To Favorites Gigi G. New York City, NY Add To Favorites contor october 24 M…" at bounding box center [286, 200] width 573 height 400
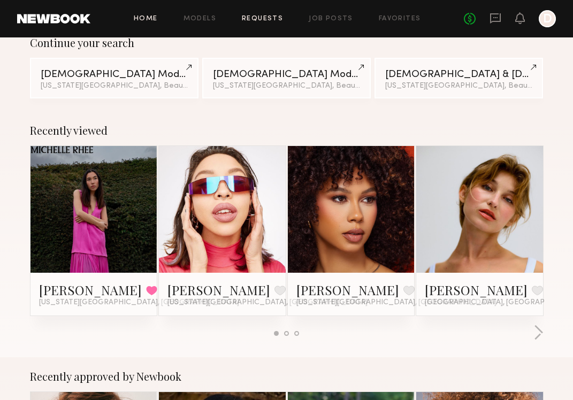
click at [271, 20] on link "Requests" at bounding box center [262, 19] width 41 height 7
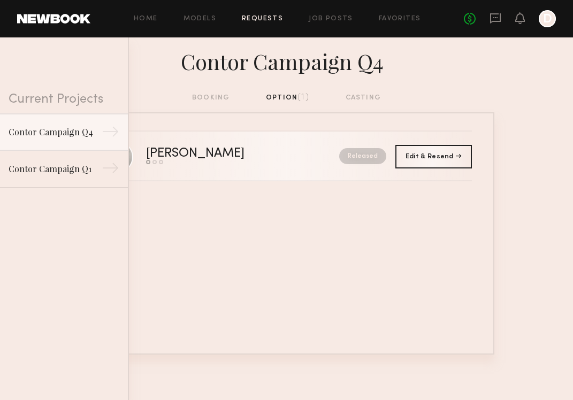
click at [238, 166] on link "Gigi G. Send request Model response Book model Released" at bounding box center [287, 157] width 370 height 50
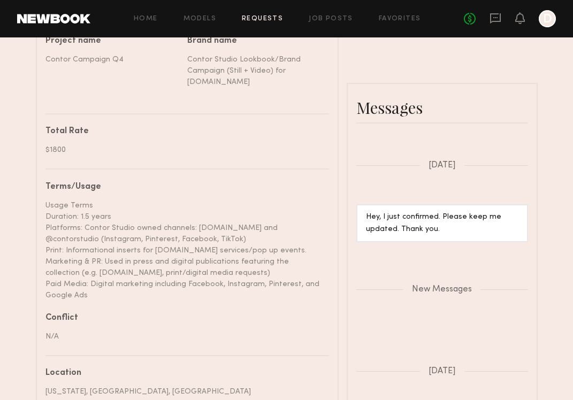
scroll to position [505, 0]
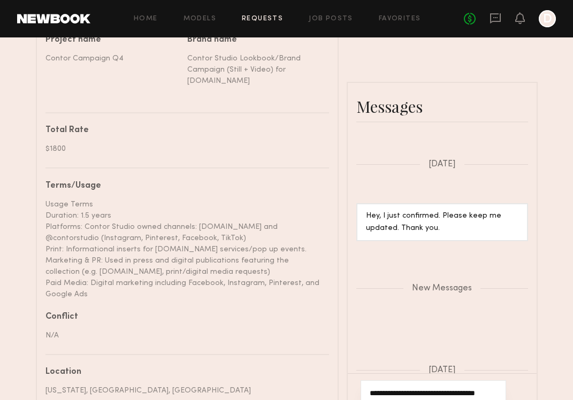
type textarea "**********"
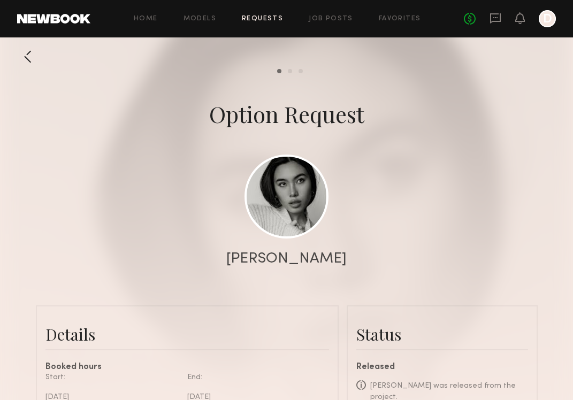
scroll to position [0, 0]
click at [296, 218] on link at bounding box center [287, 196] width 84 height 84
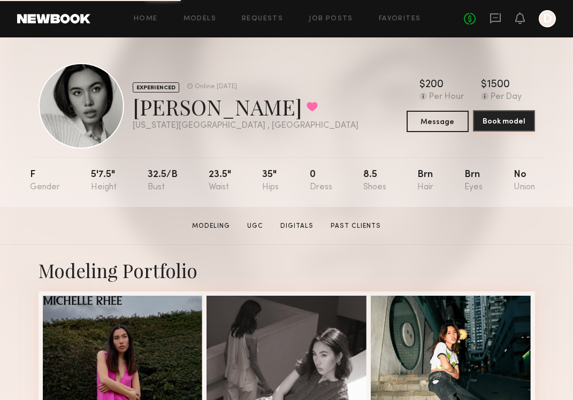
click at [496, 122] on button "Book model" at bounding box center [504, 120] width 62 height 21
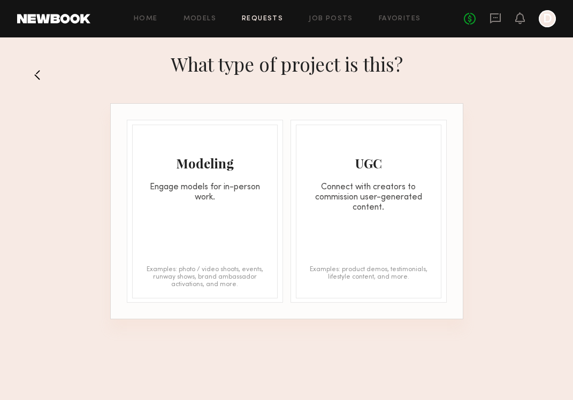
click at [194, 195] on div "Engage models for in-person work." at bounding box center [205, 193] width 145 height 20
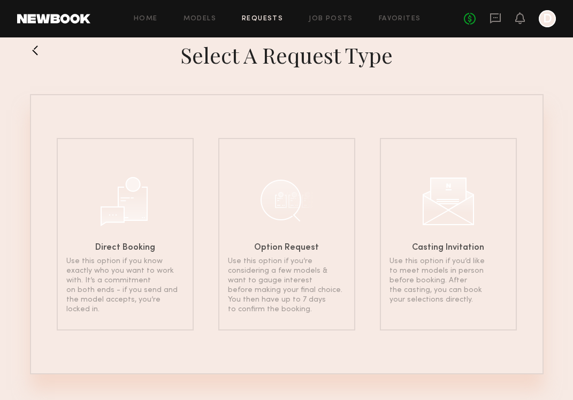
scroll to position [24, 0]
click at [126, 205] on div at bounding box center [125, 199] width 54 height 54
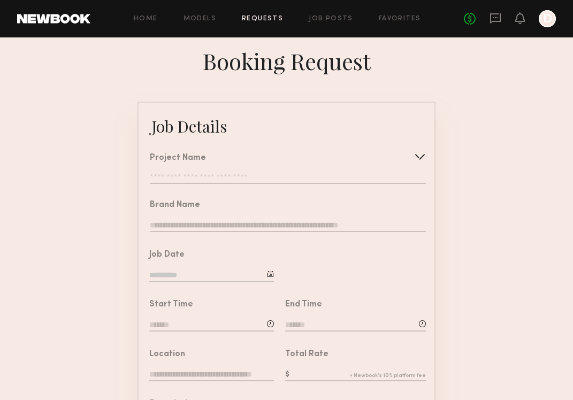
click at [419, 153] on div at bounding box center [420, 156] width 17 height 17
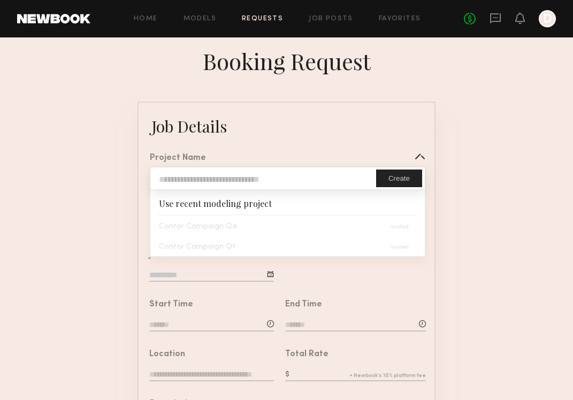
click at [221, 227] on div "Contor Campaign Q4" at bounding box center [287, 226] width 275 height 20
click at [217, 226] on div "Contor Campaign Q4" at bounding box center [287, 226] width 275 height 20
click at [455, 164] on form "Job Details Project Name Create Use recent modeling project Contor Campaign Q4 …" at bounding box center [286, 400] width 573 height 596
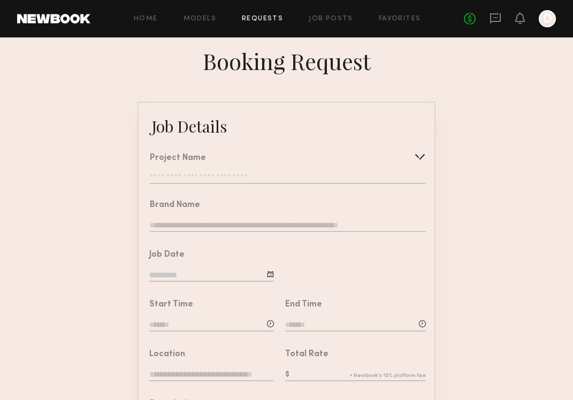
click at [327, 13] on div "Home Models Requests Job Posts Favorites Sign Out No fees up to $5,000 D" at bounding box center [323, 18] width 466 height 17
click at [331, 19] on link "Job Posts" at bounding box center [331, 19] width 44 height 7
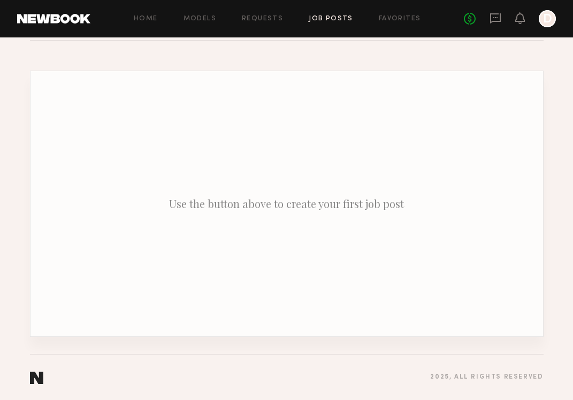
scroll to position [82, 0]
click at [265, 20] on link "Requests" at bounding box center [262, 19] width 41 height 7
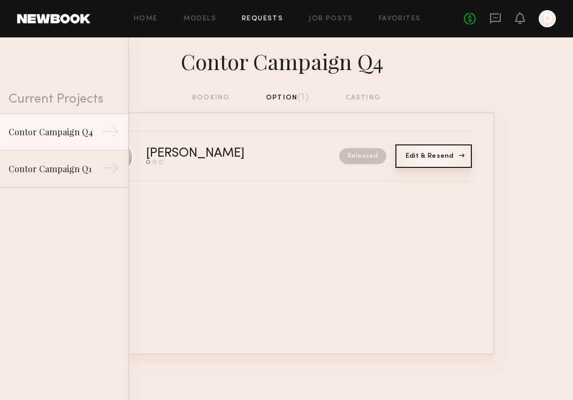
click at [437, 155] on span "Edit & Resend" at bounding box center [434, 156] width 56 height 6
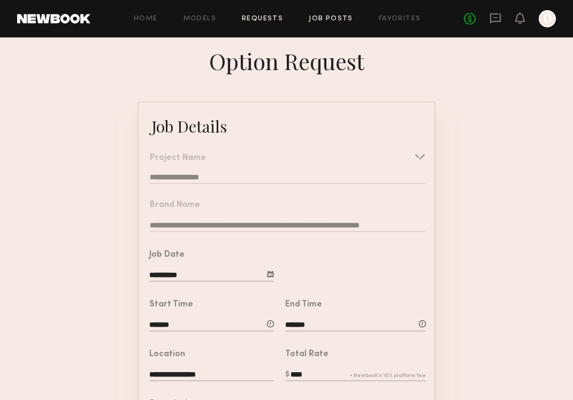
click at [341, 20] on link "Job Posts" at bounding box center [331, 19] width 44 height 7
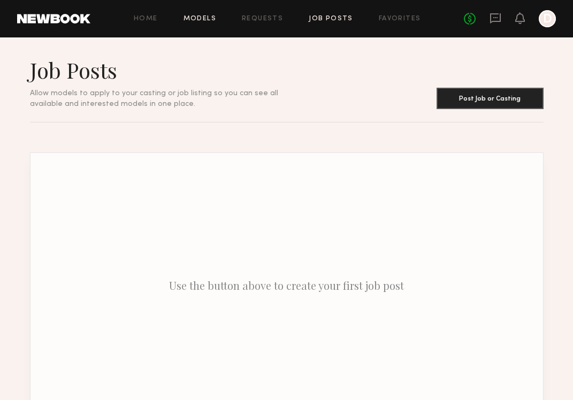
click at [200, 18] on link "Models" at bounding box center [200, 19] width 33 height 7
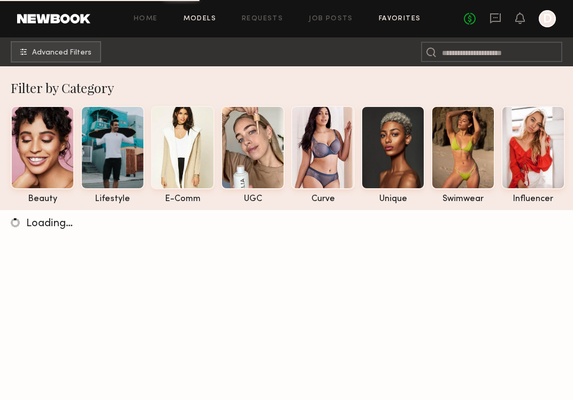
click at [397, 16] on link "Favorites" at bounding box center [400, 19] width 42 height 7
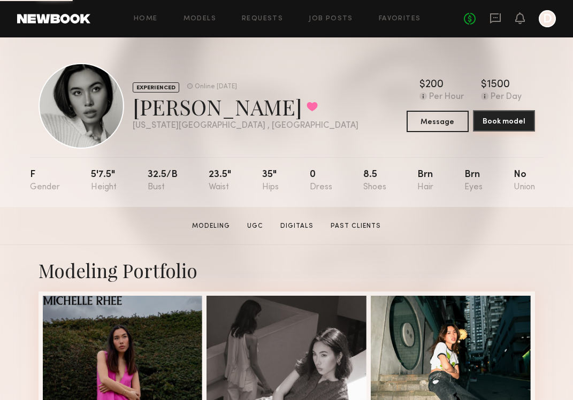
click at [506, 120] on button "Book model" at bounding box center [504, 120] width 62 height 21
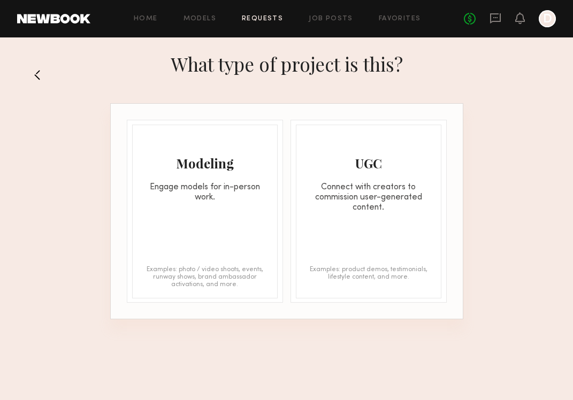
click at [213, 173] on div "Modeling Engage models for in-person work." at bounding box center [205, 164] width 145 height 78
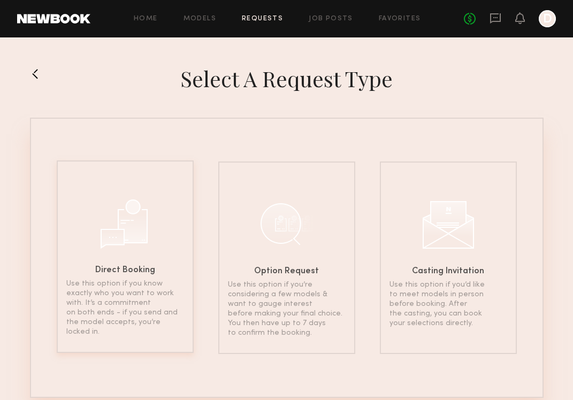
click at [136, 222] on div at bounding box center [125, 223] width 54 height 54
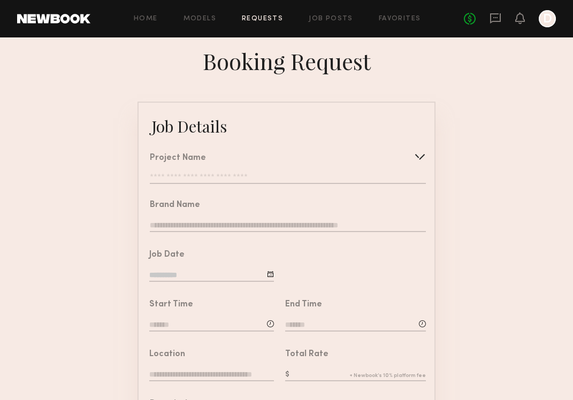
click at [201, 178] on input "text" at bounding box center [288, 178] width 276 height 11
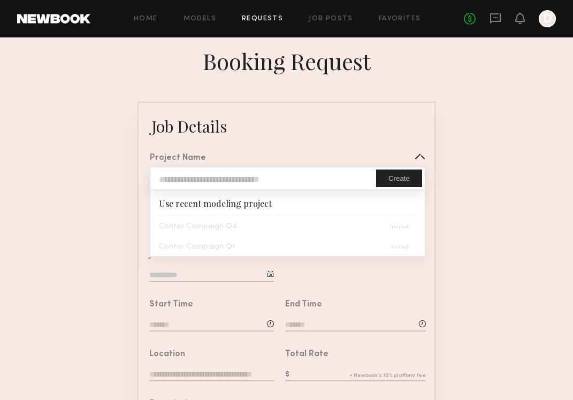
click at [192, 227] on div "Contor Campaign Q4" at bounding box center [287, 226] width 275 height 20
click at [393, 179] on button "Create" at bounding box center [399, 179] width 46 height 18
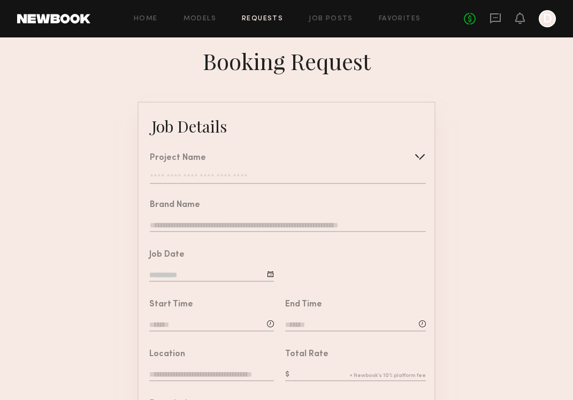
click at [270, 177] on input "text" at bounding box center [288, 178] width 276 height 11
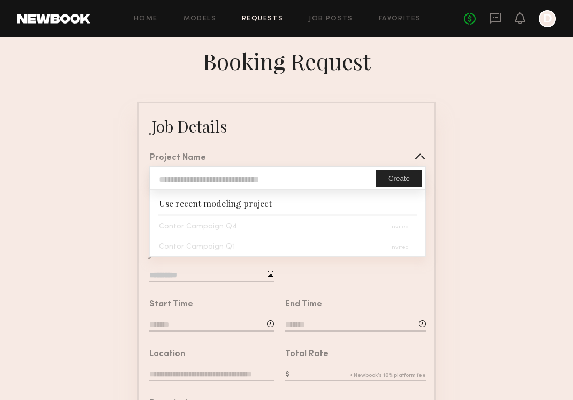
paste input "**********"
type input "**********"
click at [405, 183] on button "Create" at bounding box center [399, 179] width 46 height 18
type input "**********"
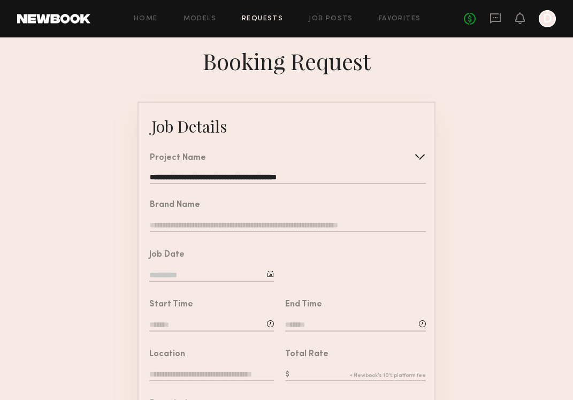
click at [333, 223] on input "text" at bounding box center [288, 227] width 276 height 12
type input "**********"
click at [264, 275] on input at bounding box center [211, 276] width 125 height 12
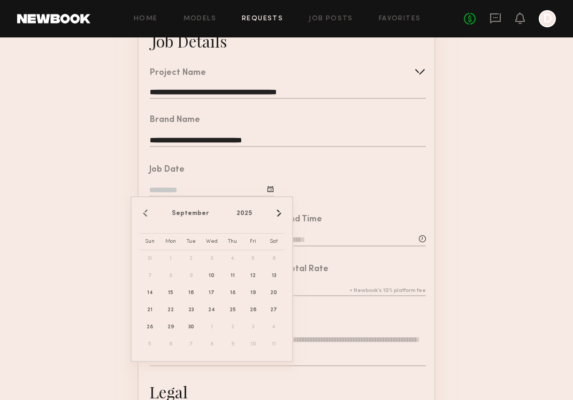
scroll to position [86, 0]
click at [278, 211] on button "›" at bounding box center [278, 213] width 12 height 12
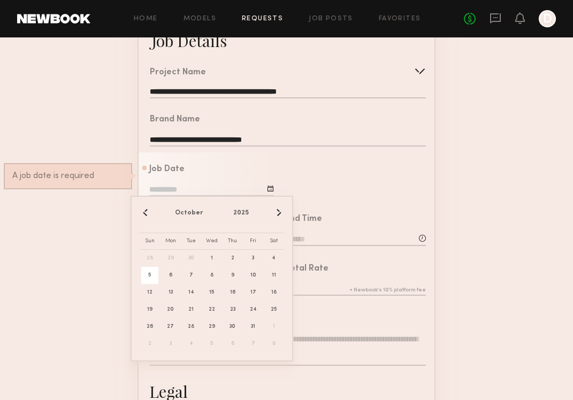
click at [149, 273] on span "5" at bounding box center [149, 275] width 17 height 17
type input "**********"
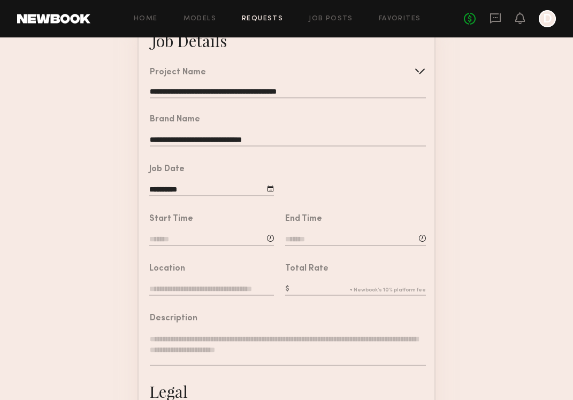
click at [223, 238] on input at bounding box center [211, 240] width 125 height 12
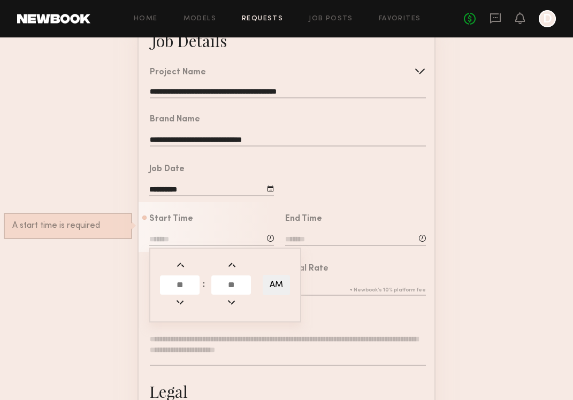
click at [187, 284] on input "text" at bounding box center [180, 285] width 40 height 19
type input "*"
click at [236, 286] on input "text" at bounding box center [231, 285] width 40 height 19
type input "**"
type input "*******"
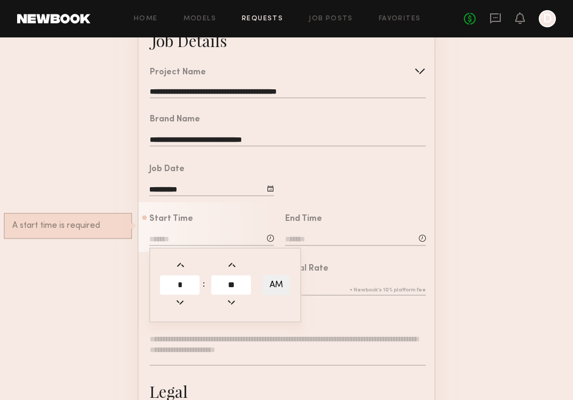
type input "**"
click at [348, 237] on input at bounding box center [355, 240] width 141 height 12
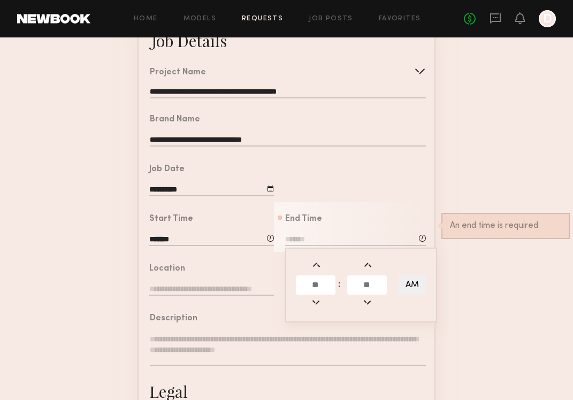
click at [318, 286] on input "text" at bounding box center [316, 285] width 40 height 19
type input "*"
click at [357, 287] on input "text" at bounding box center [367, 285] width 40 height 19
type input "**"
type input "*******"
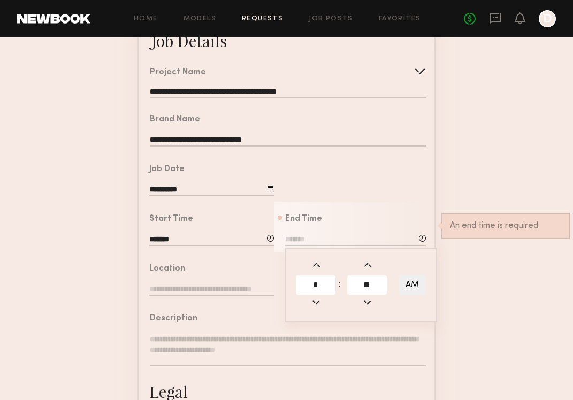
type input "*"
type input "**"
click at [418, 290] on button "AM" at bounding box center [412, 285] width 27 height 20
type input "*******"
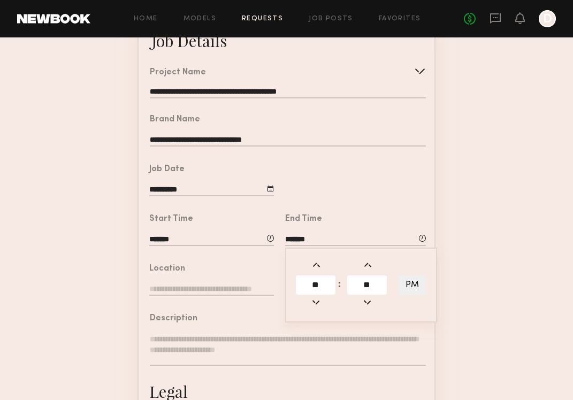
type input "****"
click at [479, 270] on form "**********" at bounding box center [286, 314] width 573 height 596
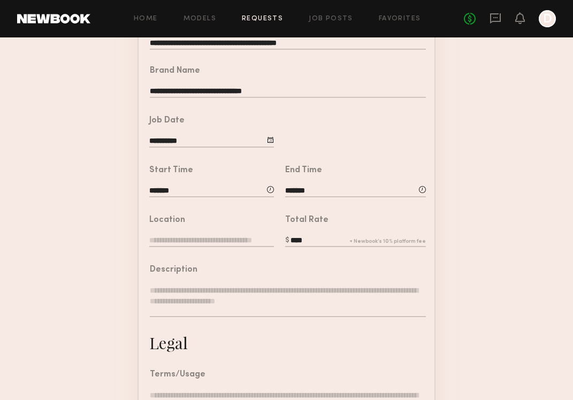
scroll to position [145, 0]
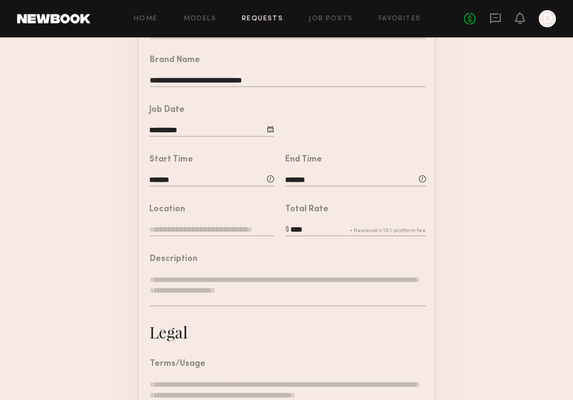
click at [234, 228] on input "text" at bounding box center [211, 231] width 125 height 12
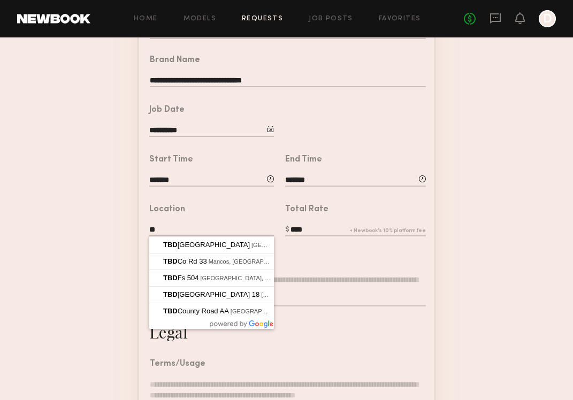
type input "*"
type input "**********"
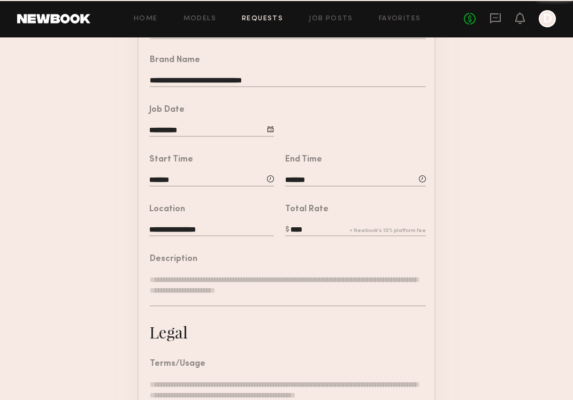
click at [240, 282] on textarea at bounding box center [288, 291] width 276 height 32
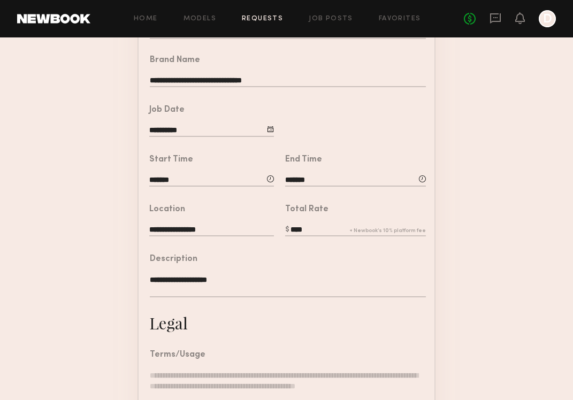
drag, startPoint x: 194, startPoint y: 279, endPoint x: 135, endPoint y: 279, distance: 59.4
click at [135, 279] on form "**********" at bounding box center [286, 250] width 573 height 587
click at [197, 280] on textarea "********" at bounding box center [288, 286] width 276 height 23
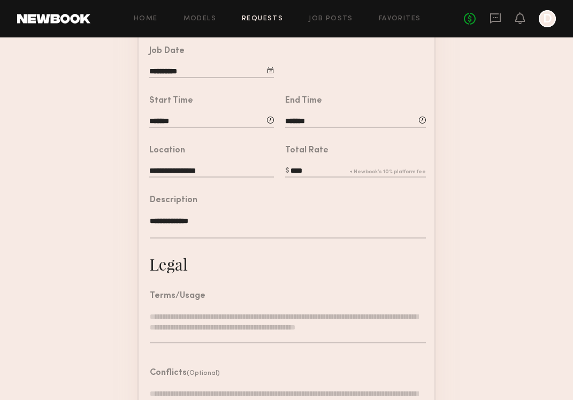
scroll to position [205, 0]
type textarea "**********"
click at [201, 310] on textarea at bounding box center [288, 326] width 276 height 32
paste textarea "**********"
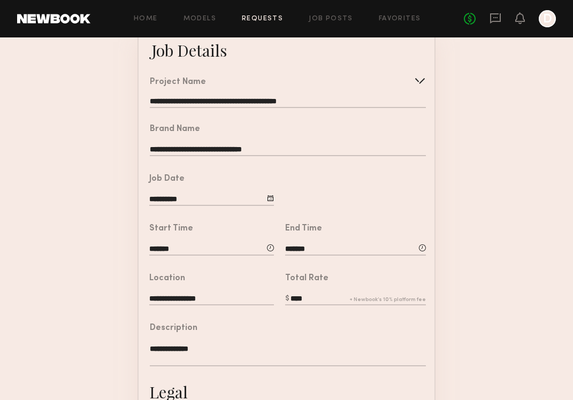
scroll to position [76, 0]
type textarea "**********"
click at [263, 100] on input "**********" at bounding box center [288, 102] width 276 height 11
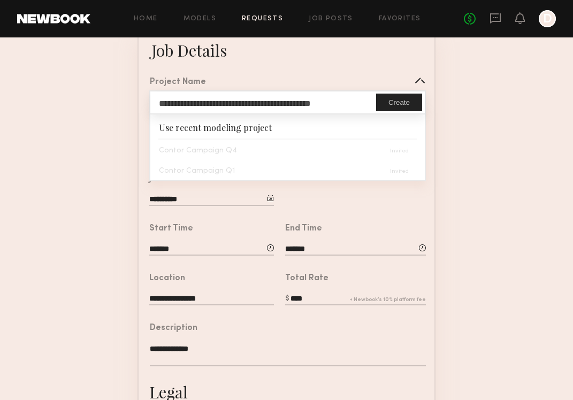
click at [367, 104] on input "**********" at bounding box center [263, 103] width 226 height 22
drag, startPoint x: 359, startPoint y: 104, endPoint x: 114, endPoint y: 102, distance: 244.6
click at [114, 102] on form "**********" at bounding box center [286, 357] width 573 height 663
click at [210, 103] on input "**********" at bounding box center [263, 103] width 226 height 22
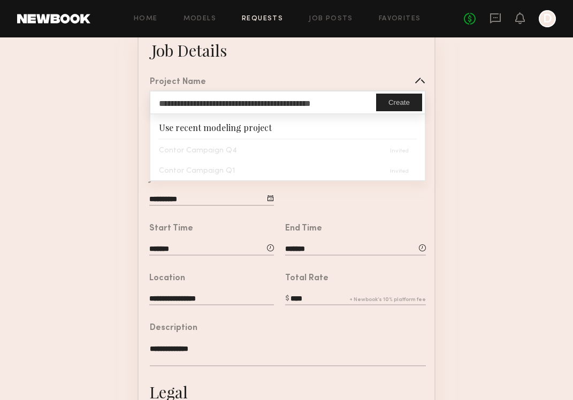
click at [210, 103] on input "**********" at bounding box center [263, 103] width 226 height 22
click at [458, 199] on form "**********" at bounding box center [286, 357] width 573 height 663
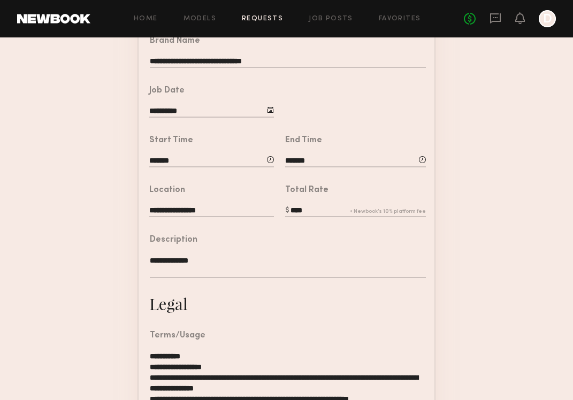
scroll to position [192, 0]
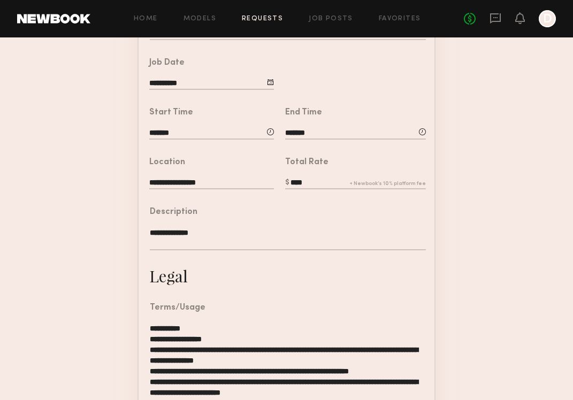
click at [202, 233] on textarea "**********" at bounding box center [288, 238] width 276 height 23
click at [151, 229] on textarea "**********" at bounding box center [288, 238] width 276 height 23
click at [181, 229] on textarea "**********" at bounding box center [288, 238] width 276 height 23
click at [210, 231] on textarea "**********" at bounding box center [288, 238] width 276 height 23
click at [150, 229] on textarea "**********" at bounding box center [288, 238] width 276 height 23
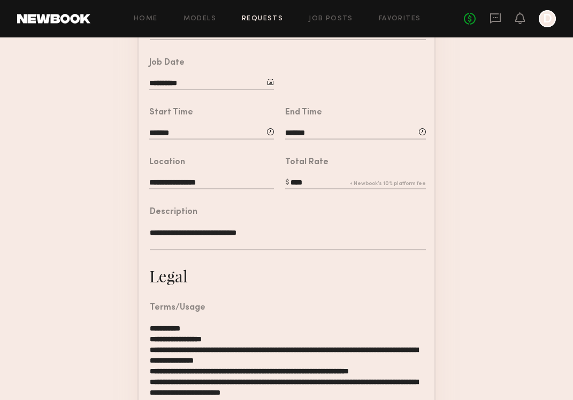
paste textarea "**********"
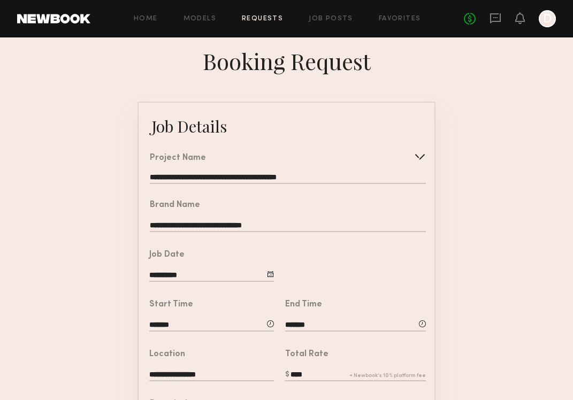
scroll to position [0, 0]
type textarea "**********"
click at [187, 278] on input "**********" at bounding box center [211, 276] width 125 height 12
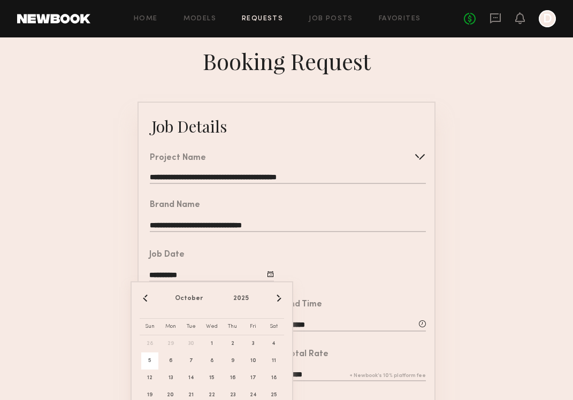
click at [147, 361] on span "5" at bounding box center [149, 361] width 17 height 17
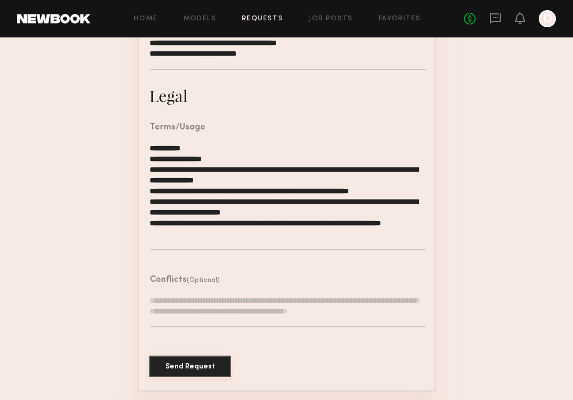
scroll to position [382, 0]
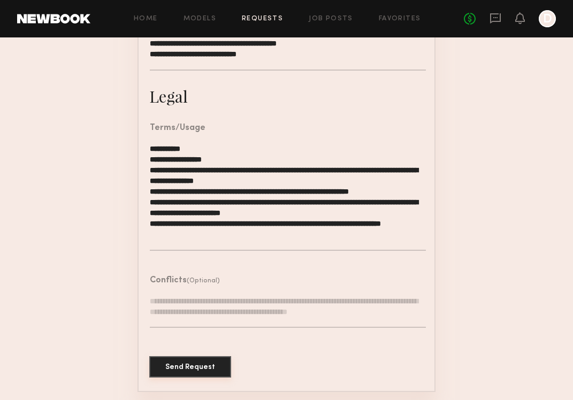
click at [192, 365] on button "Send Request" at bounding box center [190, 366] width 82 height 21
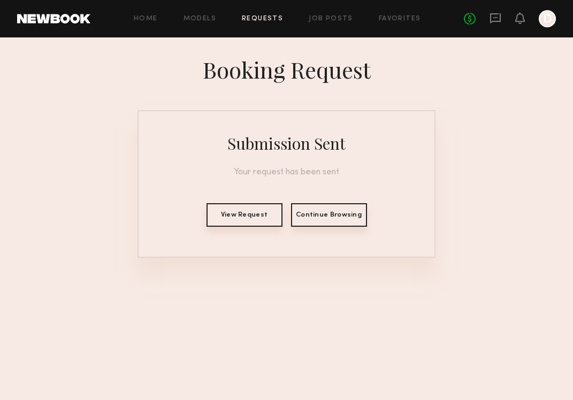
click at [248, 212] on button "View Request" at bounding box center [245, 215] width 76 height 24
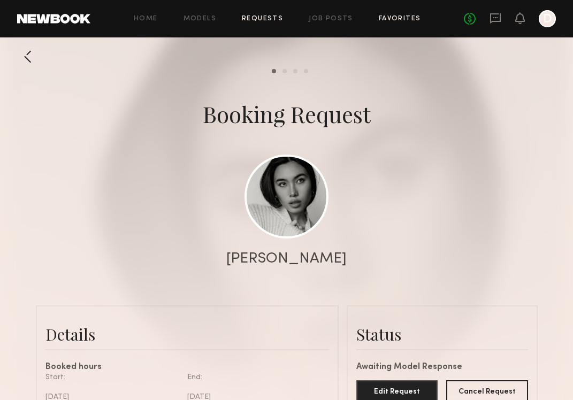
click at [394, 17] on link "Favorites" at bounding box center [400, 19] width 42 height 7
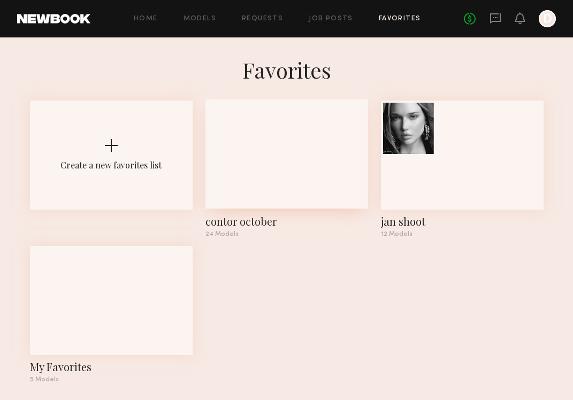
click at [233, 135] on div at bounding box center [233, 127] width 51 height 51
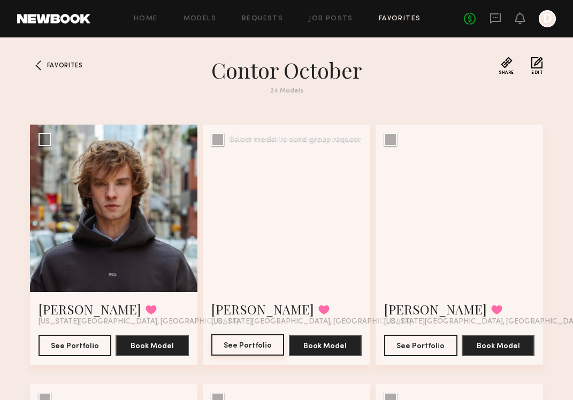
click at [240, 347] on button "See Portfolio" at bounding box center [247, 345] width 73 height 21
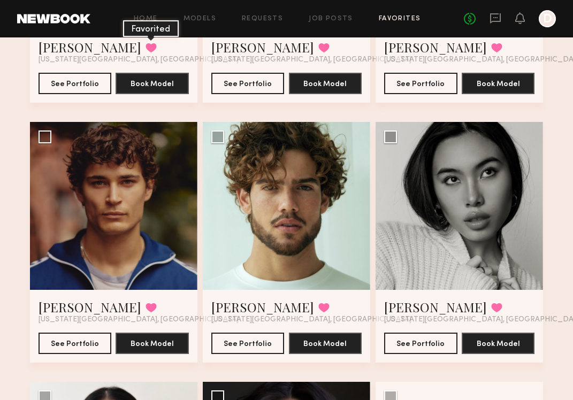
scroll to position [1042, 0]
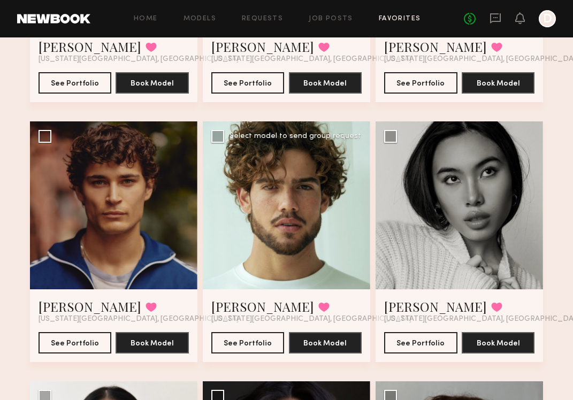
click at [299, 230] on div at bounding box center [287, 206] width 168 height 168
click at [251, 353] on div "Amir S. Favorited New York City, NY See Portfolio Book Model" at bounding box center [287, 326] width 168 height 73
click at [246, 340] on button "See Portfolio" at bounding box center [247, 342] width 73 height 21
click at [134, 198] on div at bounding box center [114, 206] width 168 height 168
click at [76, 336] on button "See Portfolio" at bounding box center [75, 342] width 73 height 21
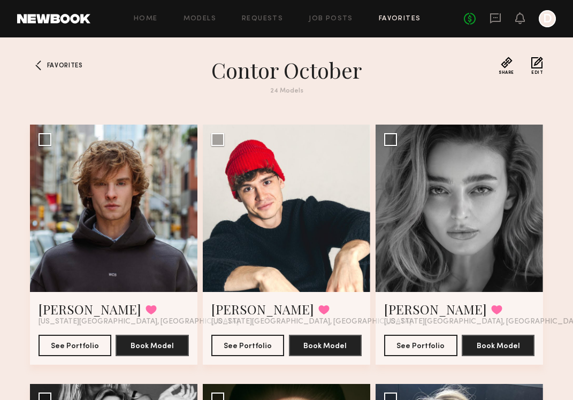
scroll to position [0, 0]
click at [96, 224] on div at bounding box center [114, 209] width 168 height 168
click at [93, 346] on button "See Portfolio" at bounding box center [75, 345] width 73 height 21
click at [453, 208] on div at bounding box center [460, 209] width 168 height 168
click at [412, 350] on button "See Portfolio" at bounding box center [420, 345] width 73 height 21
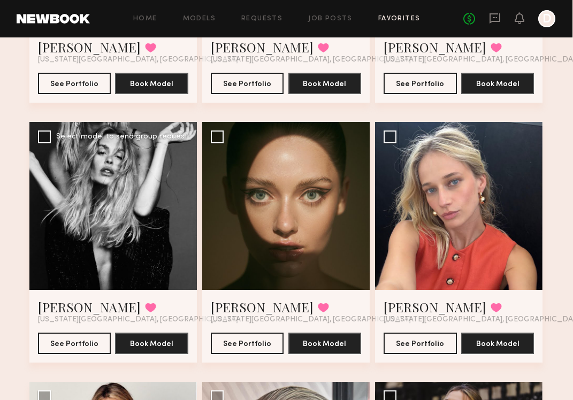
scroll to position [262, 0]
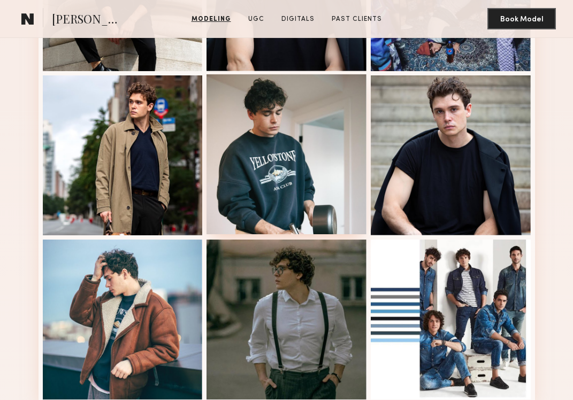
scroll to position [549, 0]
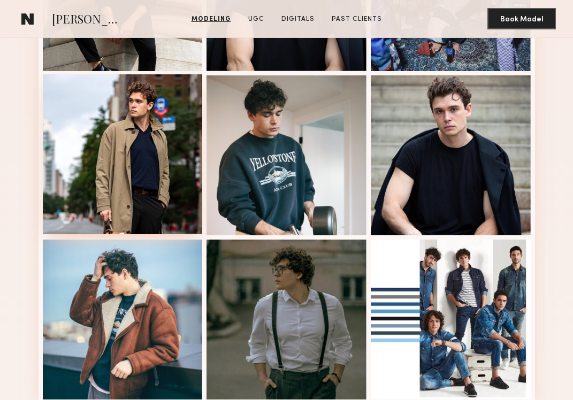
click at [126, 146] on div at bounding box center [123, 154] width 160 height 160
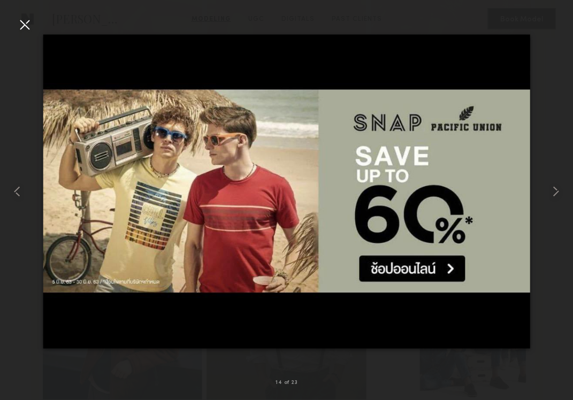
click at [526, 45] on img at bounding box center [287, 192] width 488 height 314
